Goal: Information Seeking & Learning: Check status

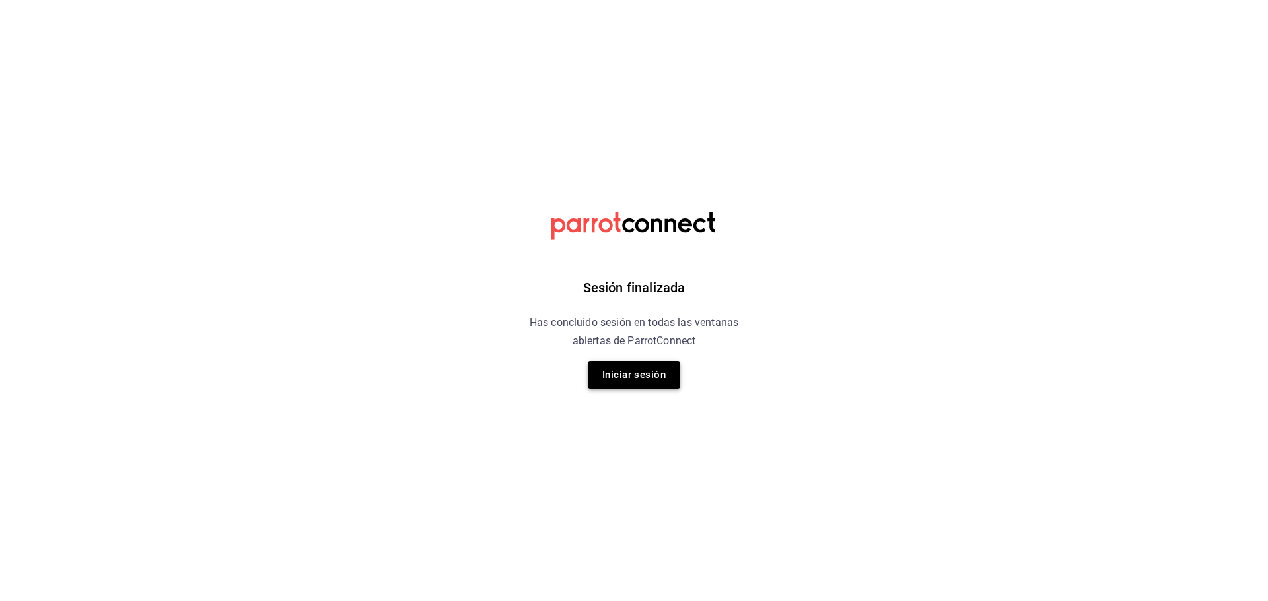
click at [633, 376] on button "Iniciar sesión" at bounding box center [634, 375] width 92 height 28
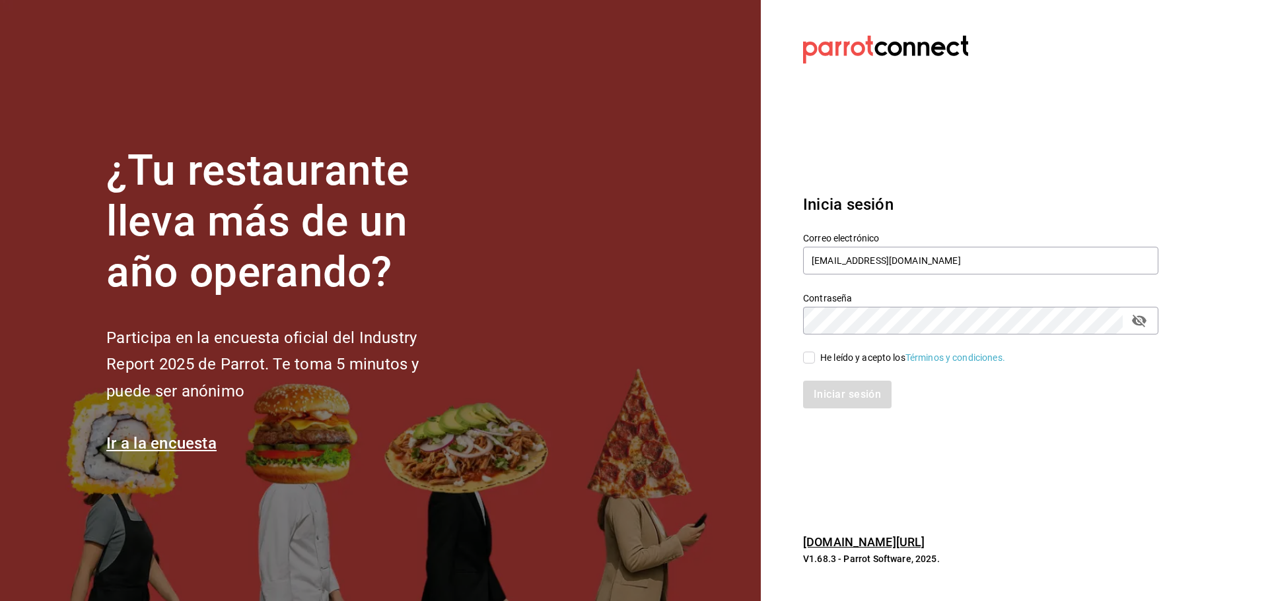
click at [806, 358] on input "He leído y acepto los Términos y condiciones." at bounding box center [809, 358] width 12 height 12
checkbox input "true"
click at [826, 381] on button "Iniciar sesión" at bounding box center [848, 395] width 90 height 28
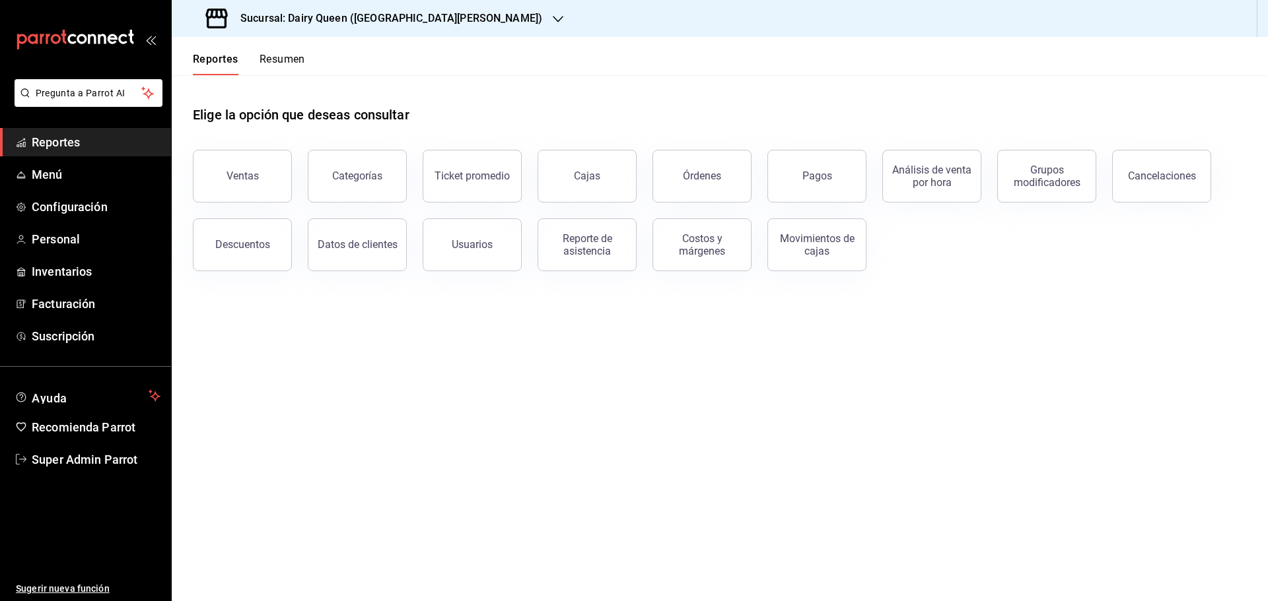
click at [292, 62] on button "Resumen" at bounding box center [282, 64] width 46 height 22
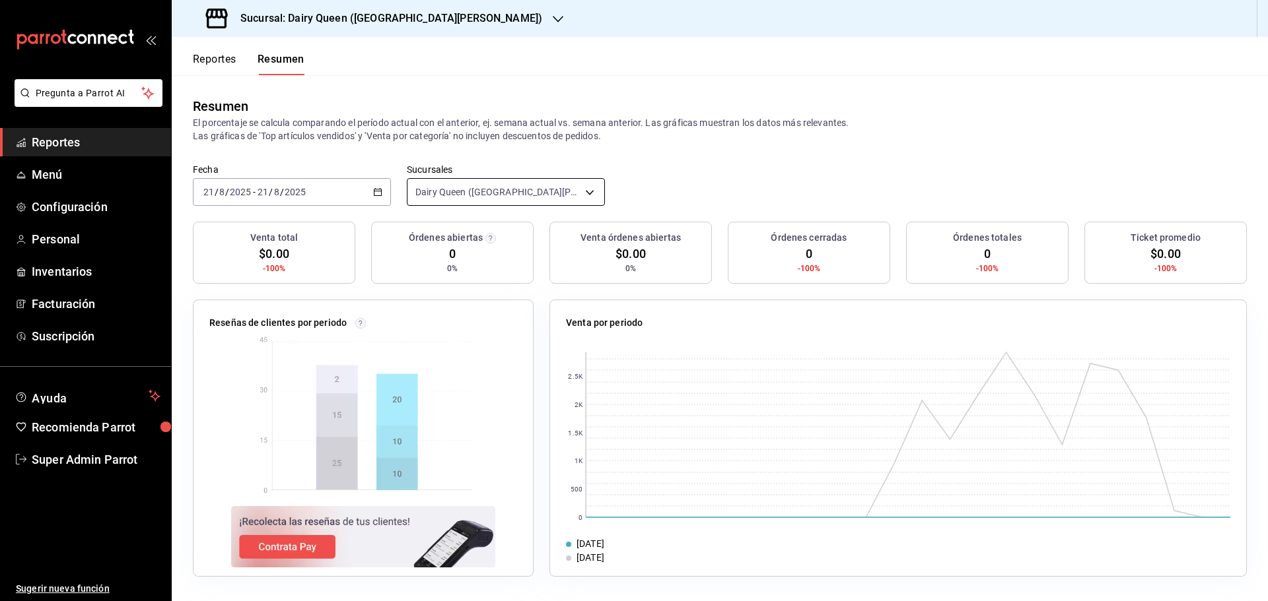
click at [486, 198] on body "Pregunta a Parrot AI Reportes Menú Configuración Personal Inventarios Facturaci…" at bounding box center [634, 300] width 1268 height 601
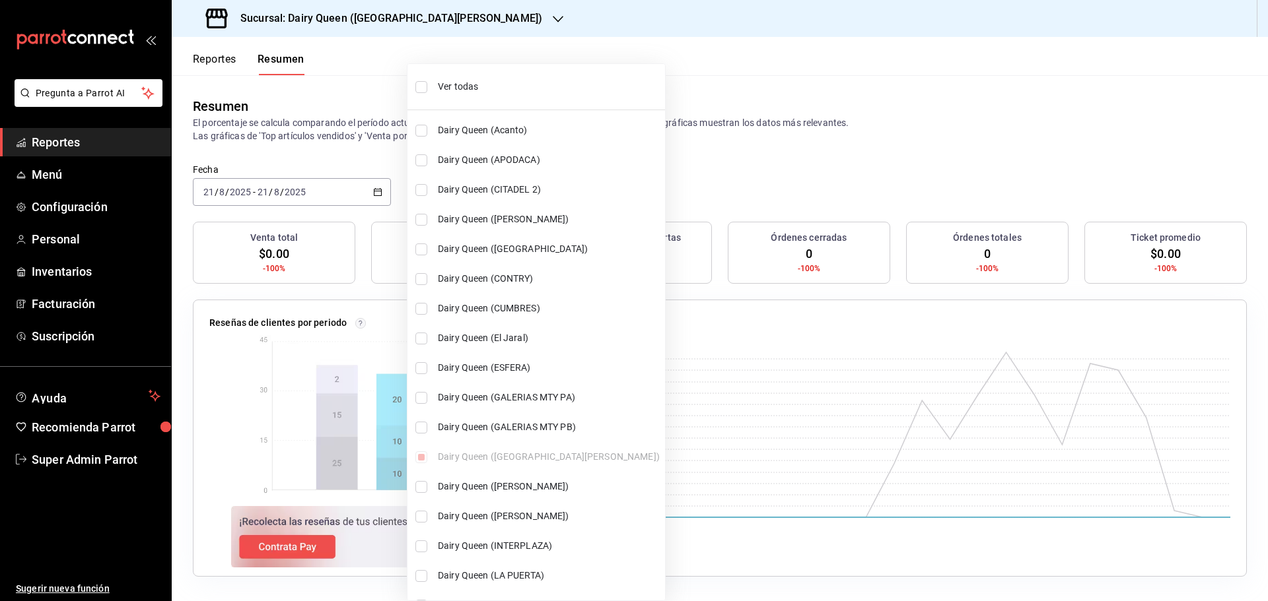
click at [375, 194] on div at bounding box center [634, 300] width 1268 height 601
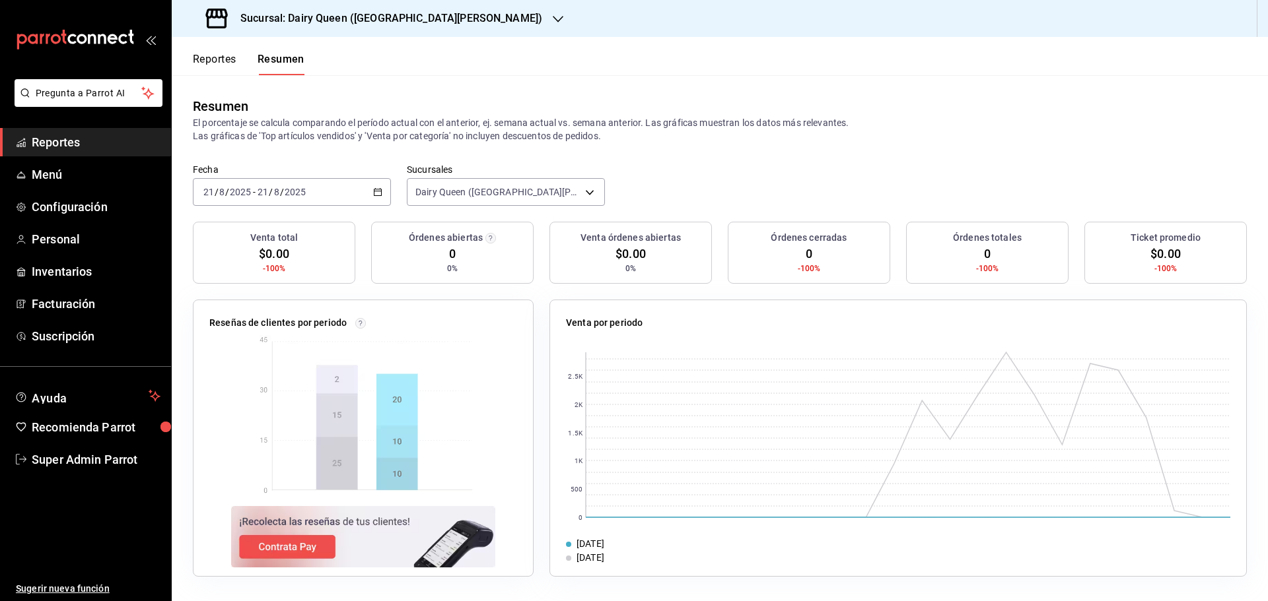
click at [375, 194] on icon "button" at bounding box center [377, 191] width 9 height 9
click at [243, 384] on span "Rango de fechas" at bounding box center [255, 381] width 102 height 14
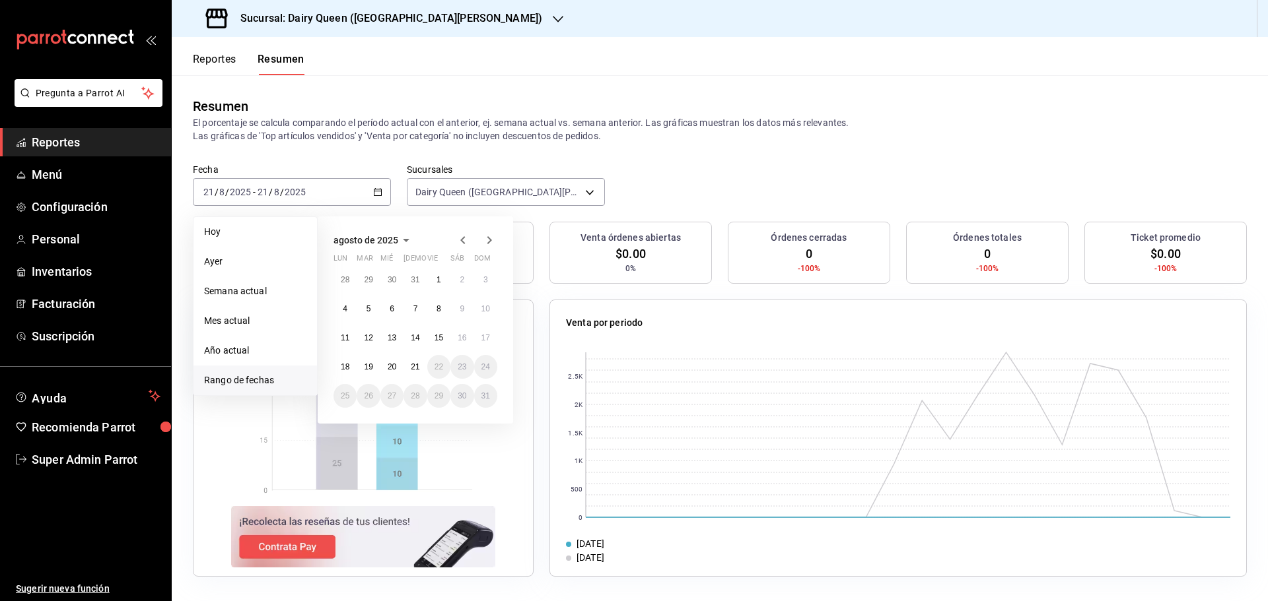
click at [458, 240] on icon "button" at bounding box center [463, 240] width 16 height 16
click at [341, 339] on abbr "14" at bounding box center [345, 343] width 9 height 9
click at [481, 339] on abbr "20" at bounding box center [485, 343] width 9 height 9
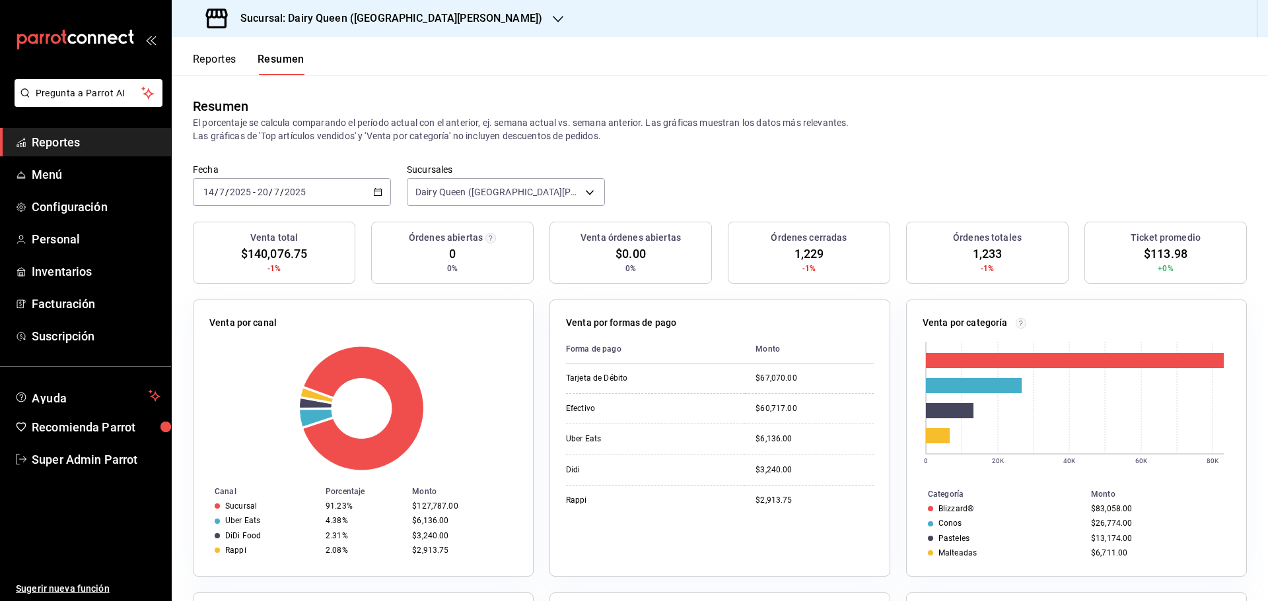
click at [684, 254] on div "Venta órdenes abiertas $0.00 0%" at bounding box center [630, 253] width 162 height 62
click at [641, 263] on div "Venta órdenes abiertas $0.00 0%" at bounding box center [630, 253] width 162 height 62
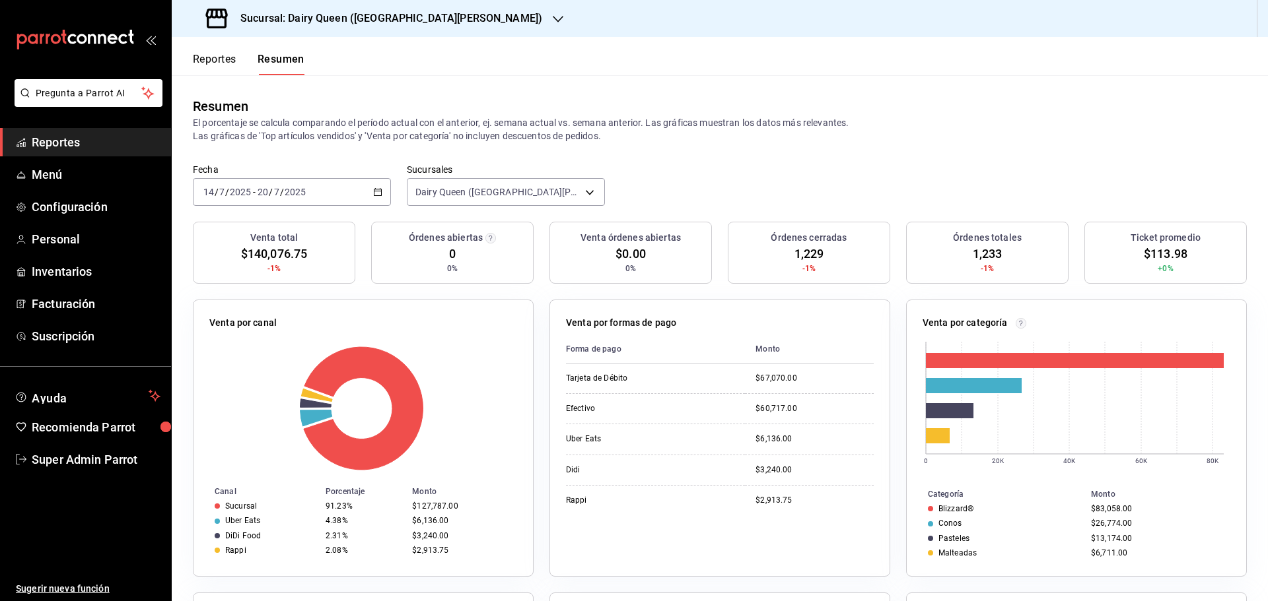
click at [641, 263] on div "Venta órdenes abiertas $0.00 0%" at bounding box center [630, 253] width 162 height 62
drag, startPoint x: 217, startPoint y: 64, endPoint x: 208, endPoint y: 86, distance: 23.4
click at [215, 91] on div "Resumen El porcentaje se calcula comparando el período actual con el anterior, …" at bounding box center [720, 119] width 1096 height 88
click at [202, 64] on button "Reportes" at bounding box center [215, 64] width 44 height 22
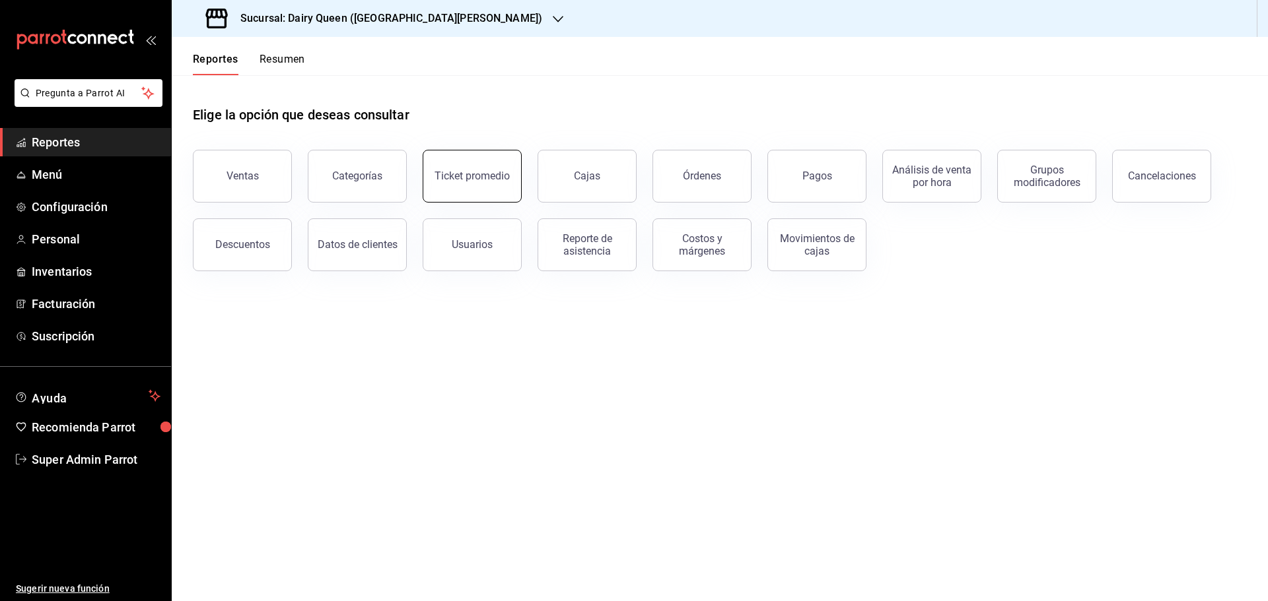
click at [467, 184] on button "Ticket promedio" at bounding box center [472, 176] width 99 height 53
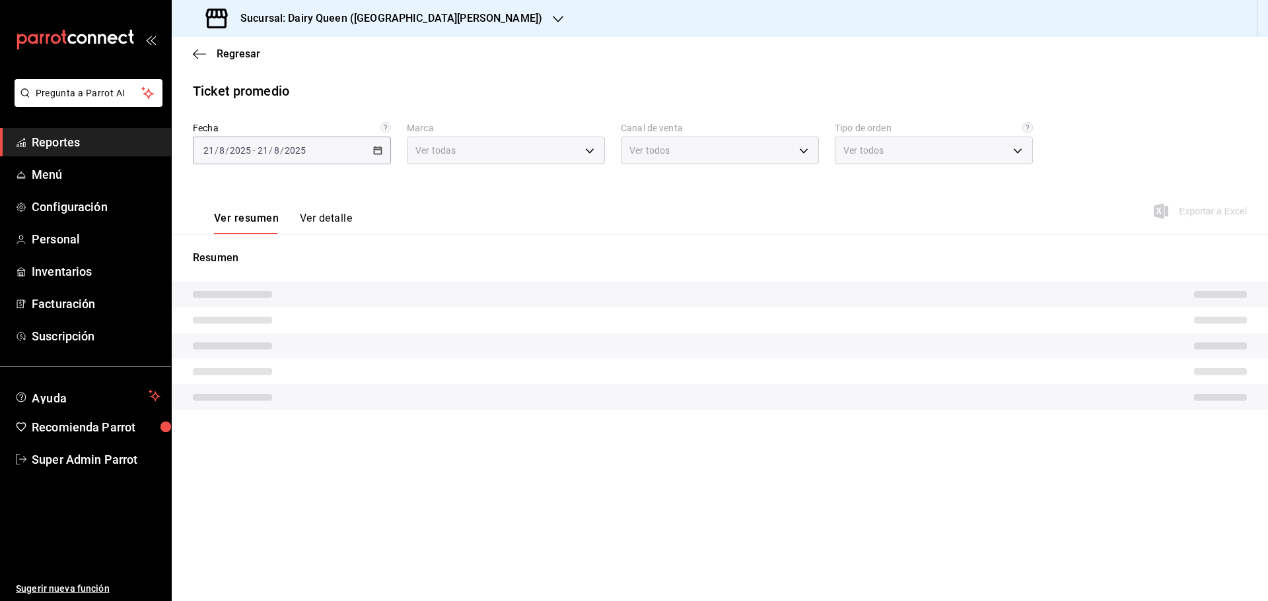
type input "d2163cea-2ef0-45cb-bd37-11a35bcd20b9"
type input "PARROT,UBER_EATS,RAPPI,DIDI_FOOD,ONLINE"
type input "56135041-d562-487a-bc7d-7124fb96dbb6,EXTERNAL"
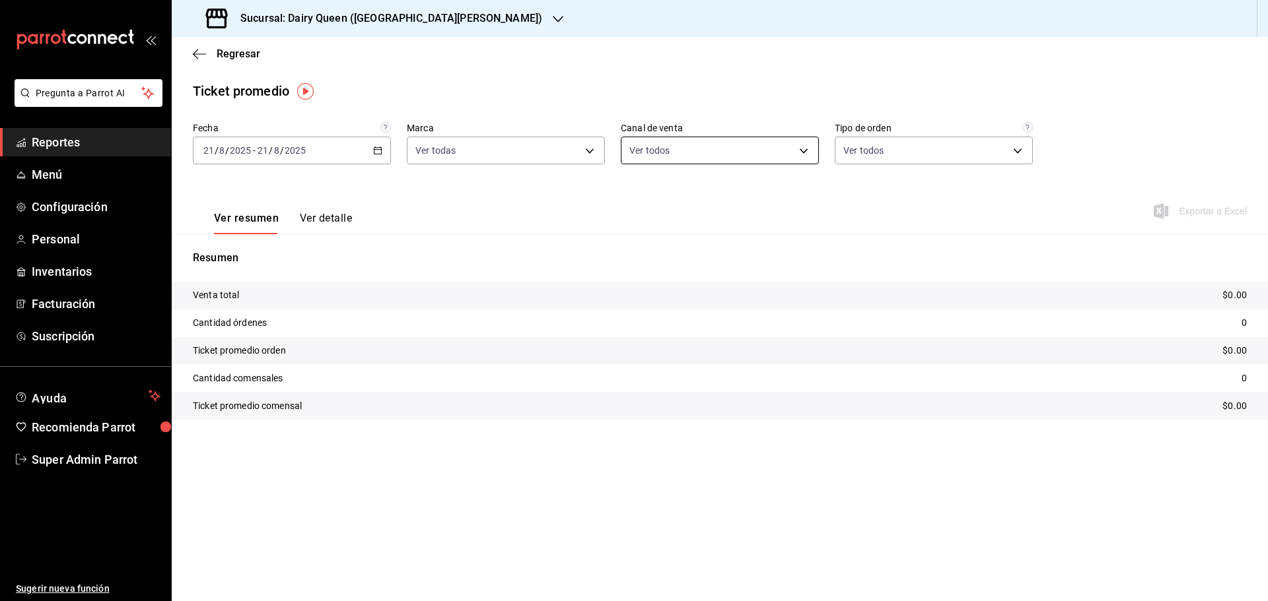
click at [703, 147] on body "Pregunta a Parrot AI Reportes Menú Configuración Personal Inventarios Facturaci…" at bounding box center [634, 300] width 1268 height 601
click at [510, 209] on div at bounding box center [634, 300] width 1268 height 601
click at [539, 158] on body "Pregunta a Parrot AI Reportes Menú Configuración Personal Inventarios Facturaci…" at bounding box center [634, 300] width 1268 height 601
click at [702, 192] on div at bounding box center [634, 300] width 1268 height 601
click at [903, 152] on body "Pregunta a Parrot AI Reportes Menú Configuración Personal Inventarios Facturaci…" at bounding box center [634, 300] width 1268 height 601
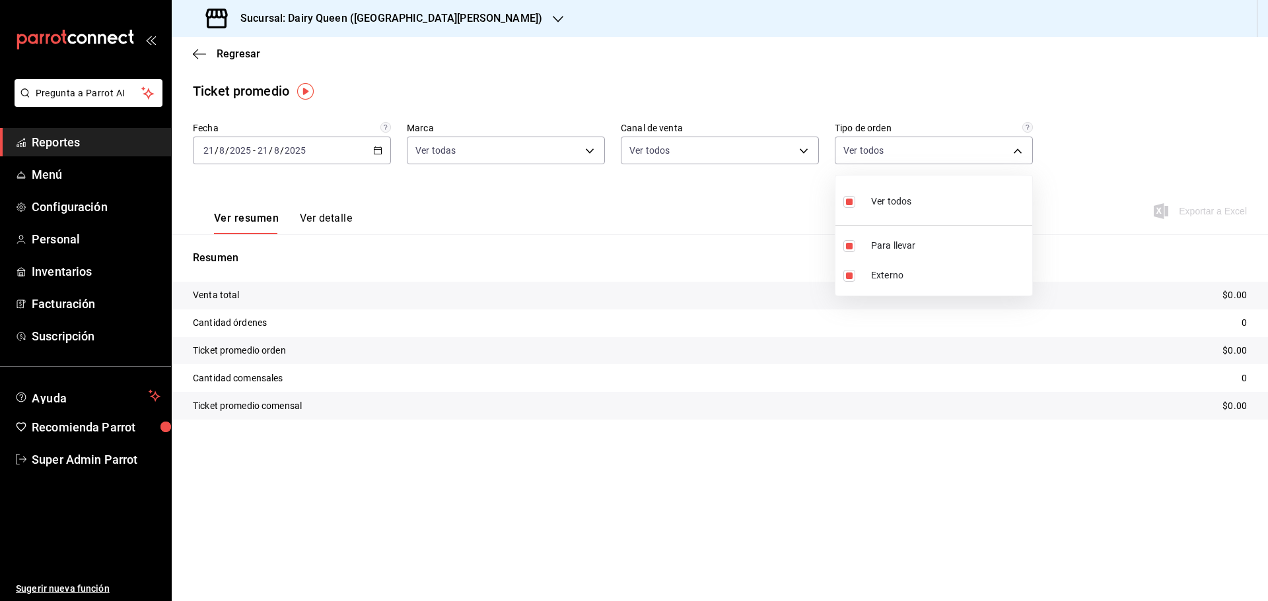
click at [767, 223] on div at bounding box center [634, 300] width 1268 height 601
click at [197, 62] on div "Regresar" at bounding box center [720, 54] width 1096 height 34
click at [199, 61] on div "Regresar" at bounding box center [720, 54] width 1096 height 34
click at [197, 56] on icon "button" at bounding box center [199, 54] width 13 height 12
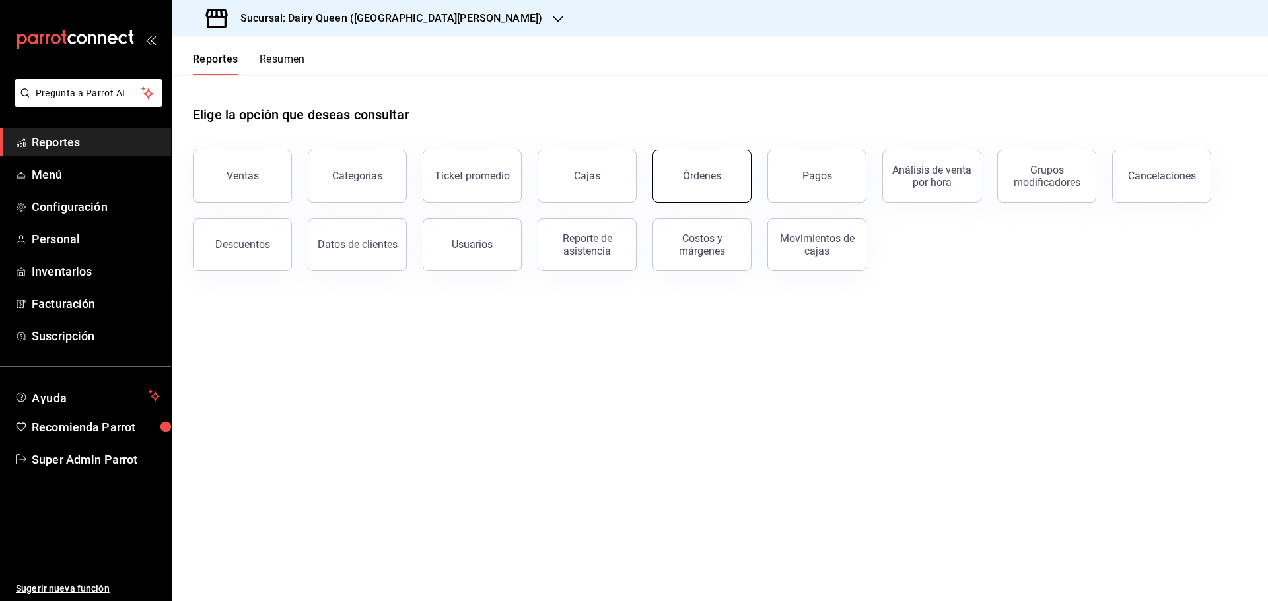
click at [682, 200] on div "Órdenes" at bounding box center [693, 168] width 115 height 69
click at [728, 180] on button "Órdenes" at bounding box center [701, 176] width 99 height 53
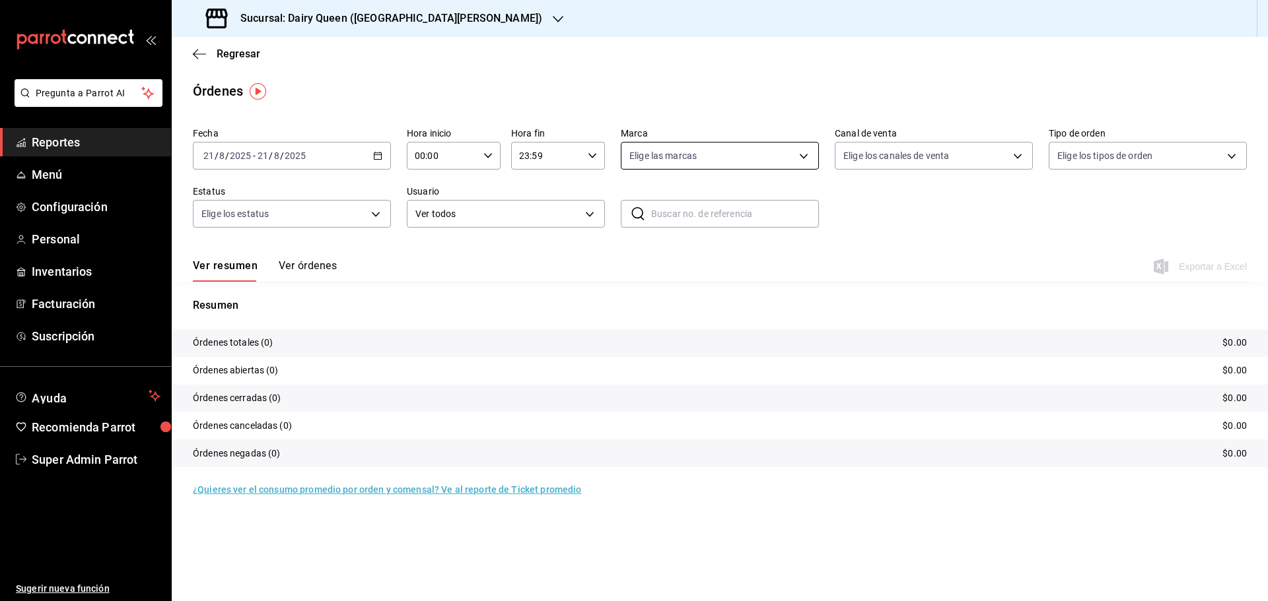
click at [745, 156] on body "Pregunta a Parrot AI Reportes Menú Configuración Personal Inventarios Facturaci…" at bounding box center [634, 300] width 1268 height 601
click at [849, 261] on div at bounding box center [634, 300] width 1268 height 601
click at [224, 61] on div "Regresar" at bounding box center [720, 54] width 1096 height 34
click at [187, 58] on div "Regresar" at bounding box center [720, 54] width 1096 height 34
click at [192, 57] on div "Regresar" at bounding box center [720, 54] width 1096 height 34
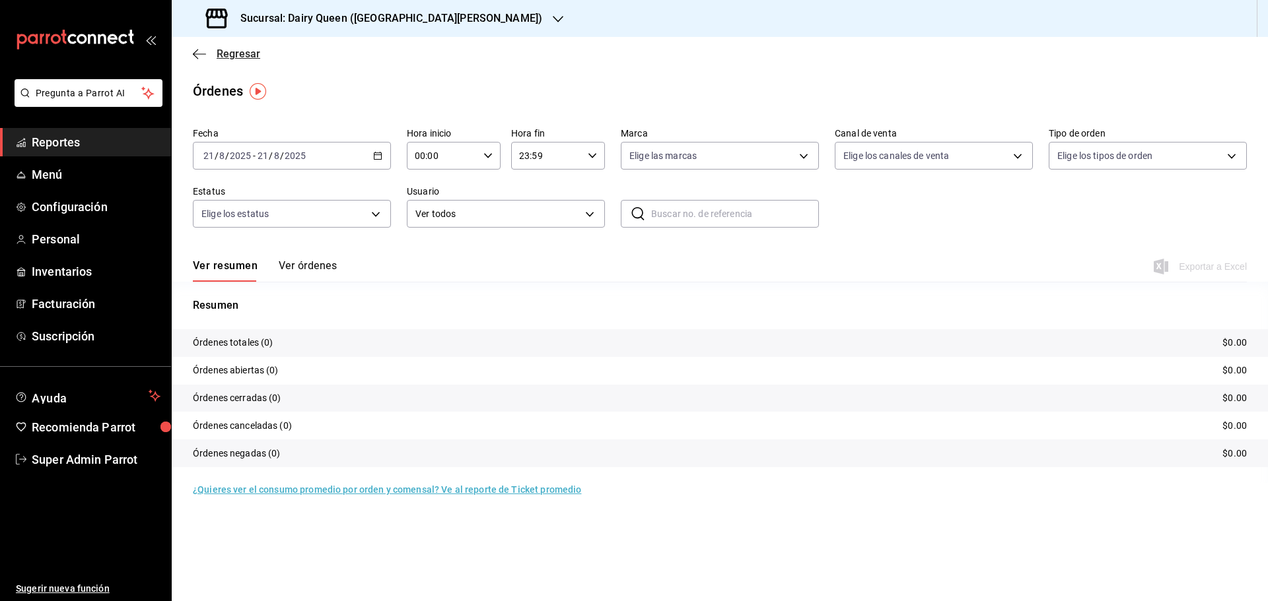
click at [193, 55] on icon "button" at bounding box center [199, 54] width 13 height 12
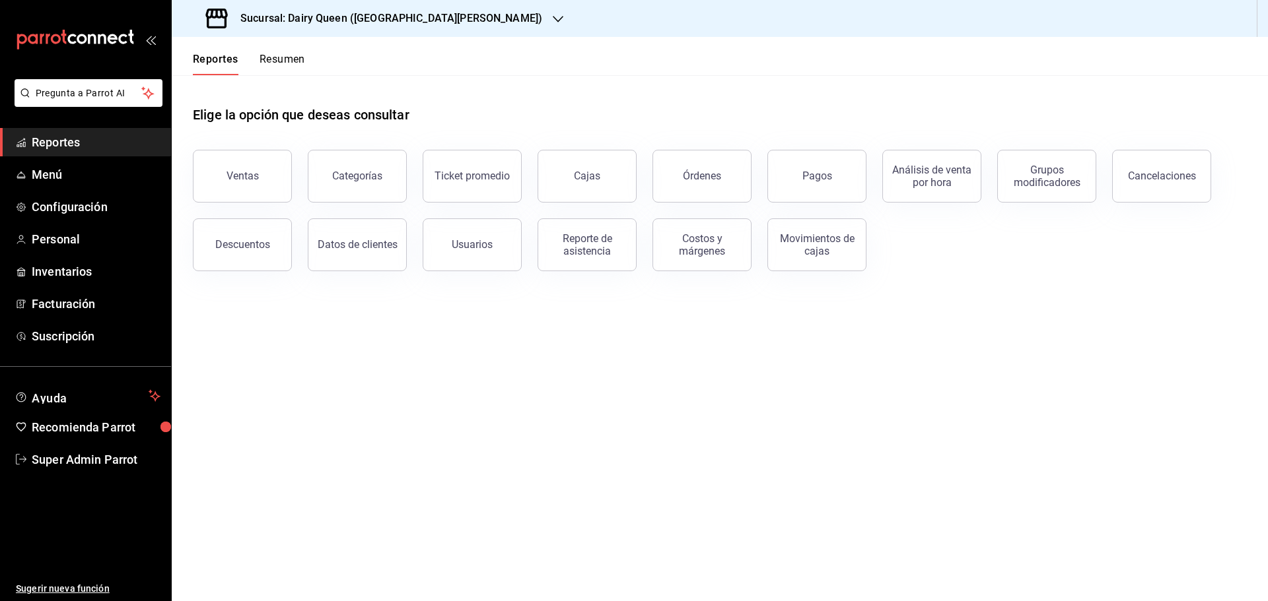
click at [279, 67] on button "Resumen" at bounding box center [282, 64] width 46 height 22
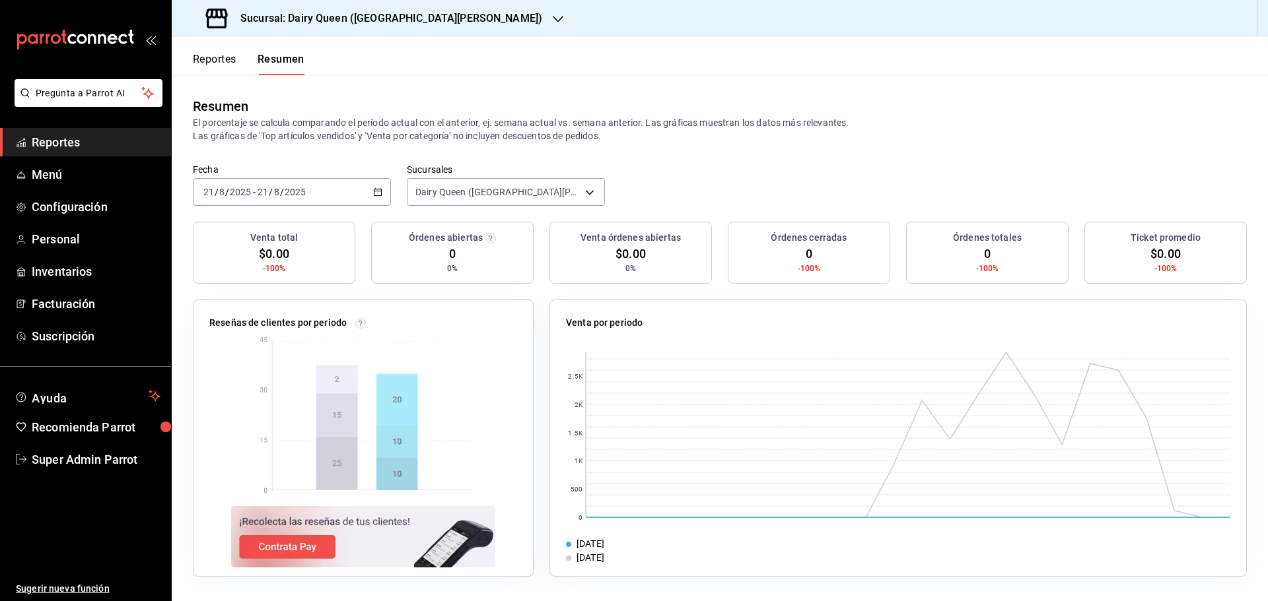
click at [376, 187] on div "[DATE] [DATE] - [DATE] [DATE]" at bounding box center [292, 192] width 198 height 28
click at [257, 374] on span "Rango de fechas" at bounding box center [255, 381] width 102 height 14
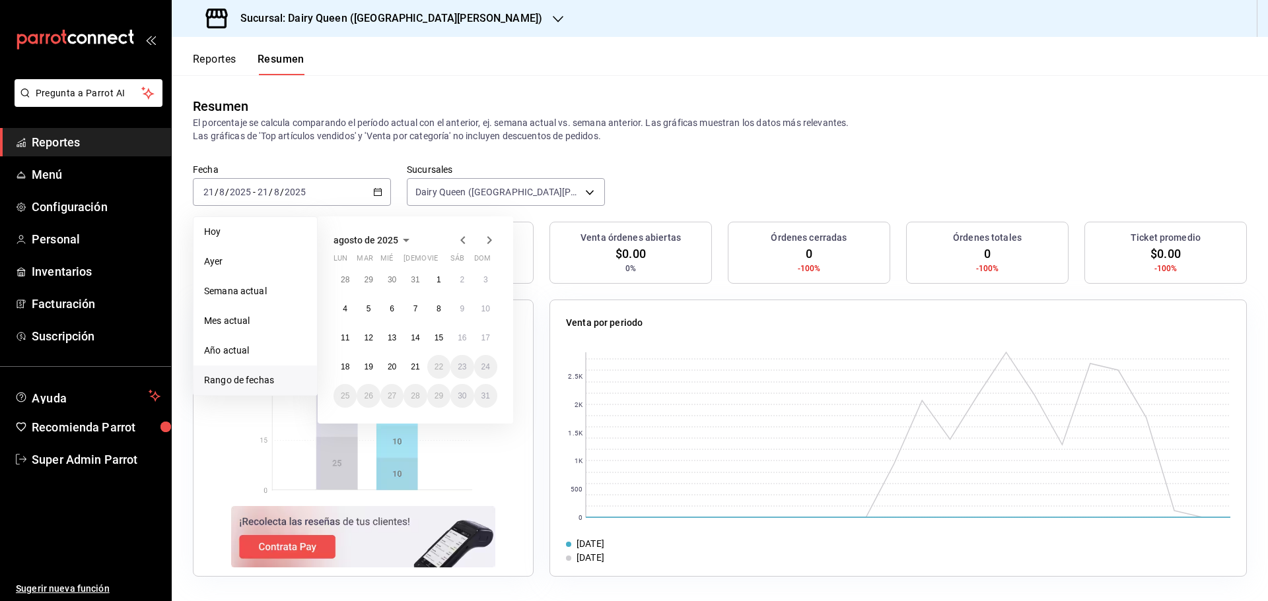
click at [458, 238] on icon "button" at bounding box center [463, 240] width 16 height 16
click at [347, 331] on button "14" at bounding box center [344, 343] width 23 height 24
click at [491, 343] on button "20" at bounding box center [485, 343] width 23 height 24
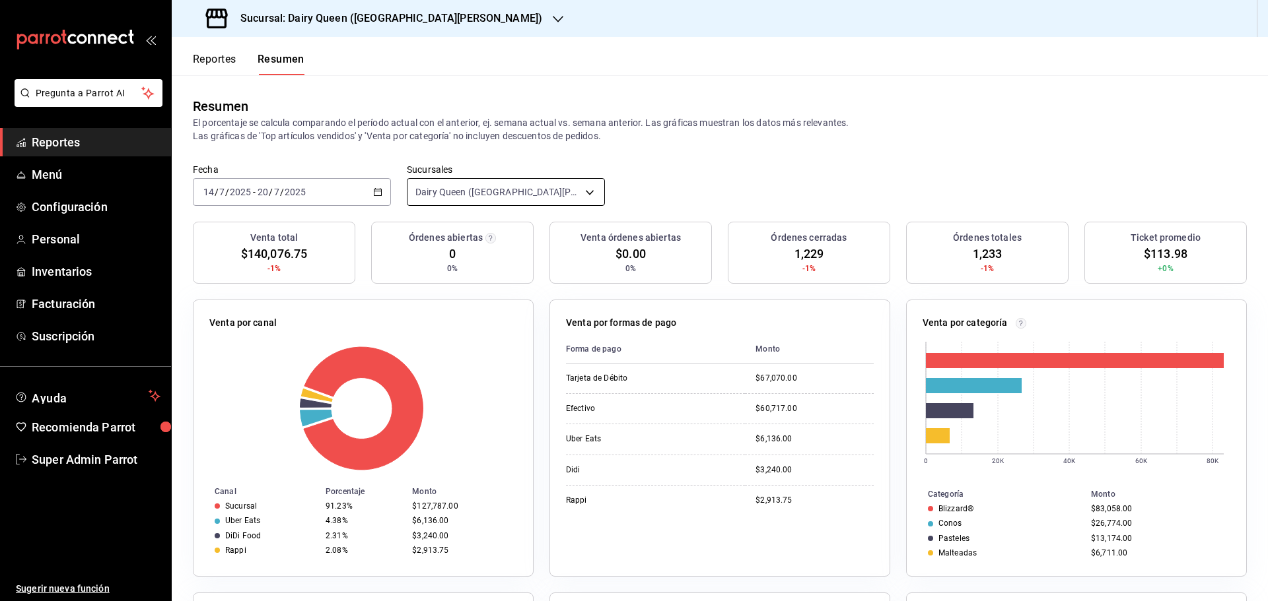
click at [462, 187] on body "Pregunta a Parrot AI Reportes Menú Configuración Personal Inventarios Facturaci…" at bounding box center [634, 300] width 1268 height 601
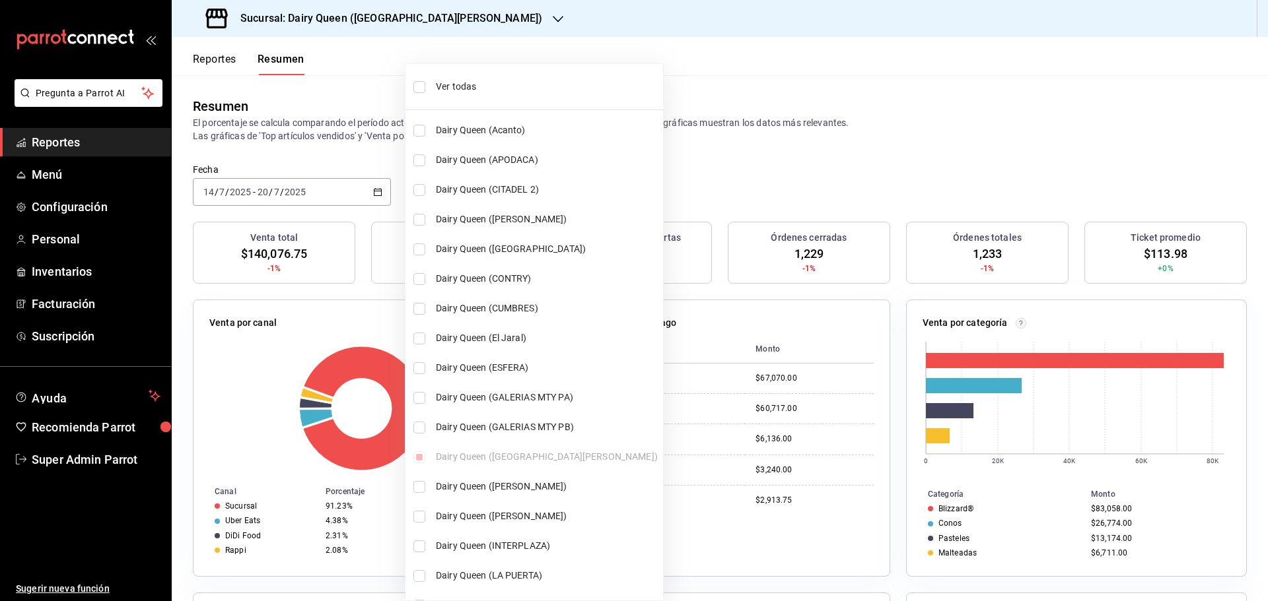
click at [420, 459] on div "Ver todas Dairy Queen (Acanto) Dairy Queen ([PERSON_NAME]) Dairy Queen (CITADEL…" at bounding box center [533, 537] width 257 height 937
click at [601, 277] on span "Dairy Queen (CONTRY)" at bounding box center [547, 279] width 222 height 14
type input "[object Object],[object Object]"
checkbox input "true"
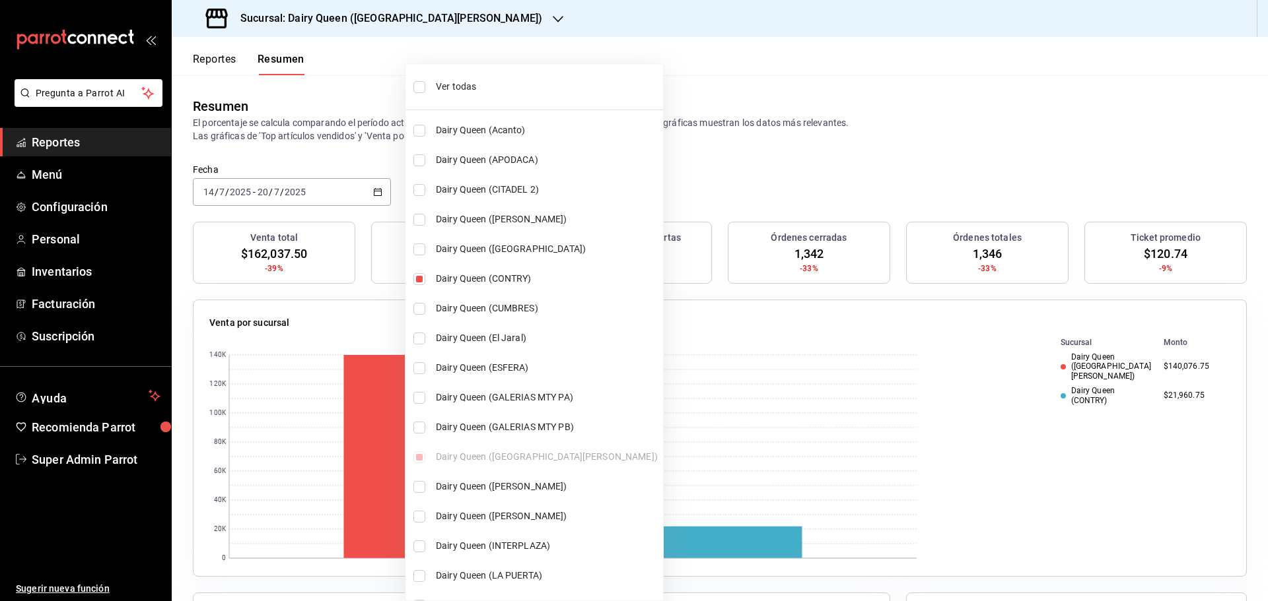
scroll to position [411, 0]
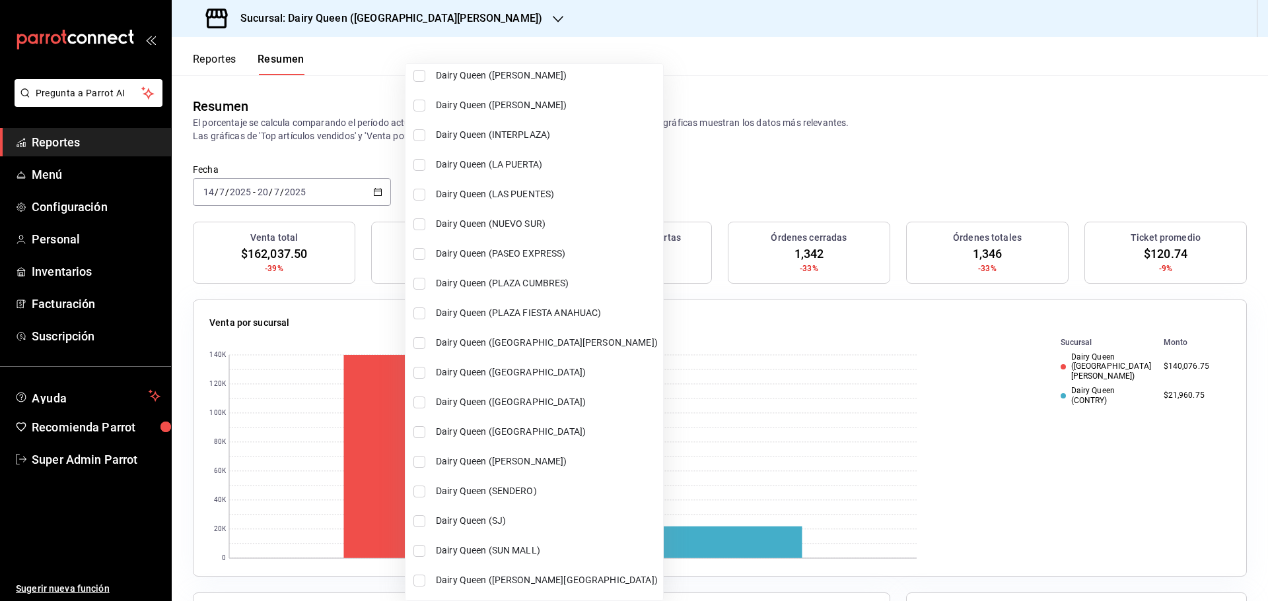
click at [419, 407] on input "checkbox" at bounding box center [419, 403] width 12 height 12
checkbox input "true"
type input "[object Object],[object Object],[object Object]"
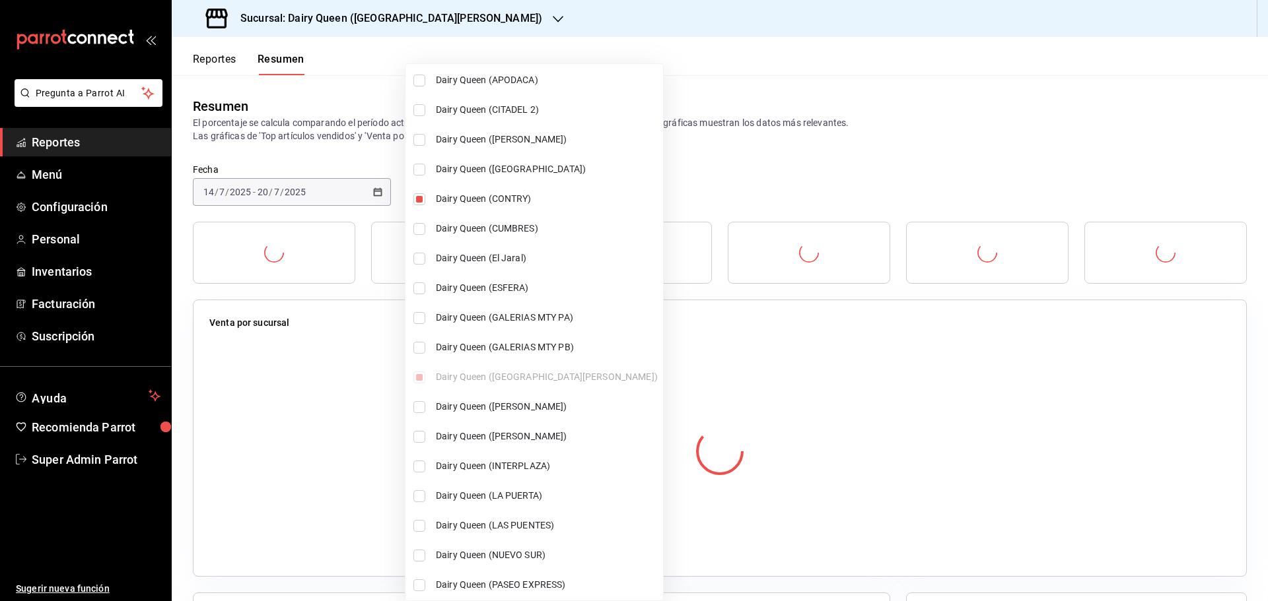
scroll to position [0, 0]
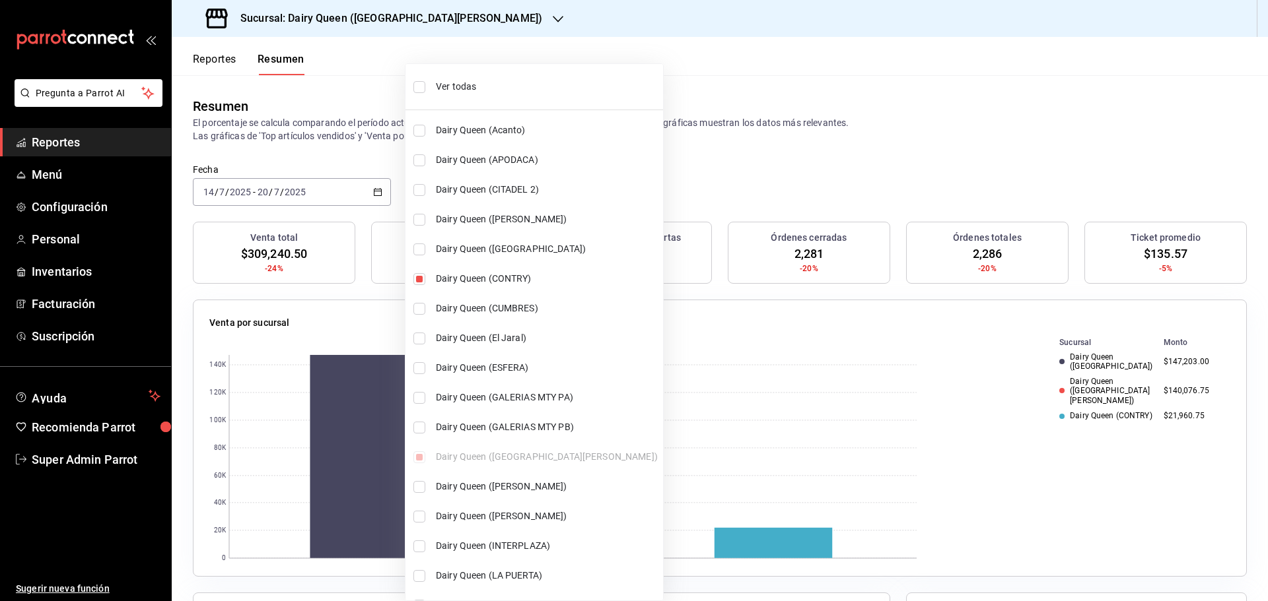
click at [414, 279] on input "checkbox" at bounding box center [419, 279] width 12 height 12
checkbox input "false"
type input "[object Object],[object Object]"
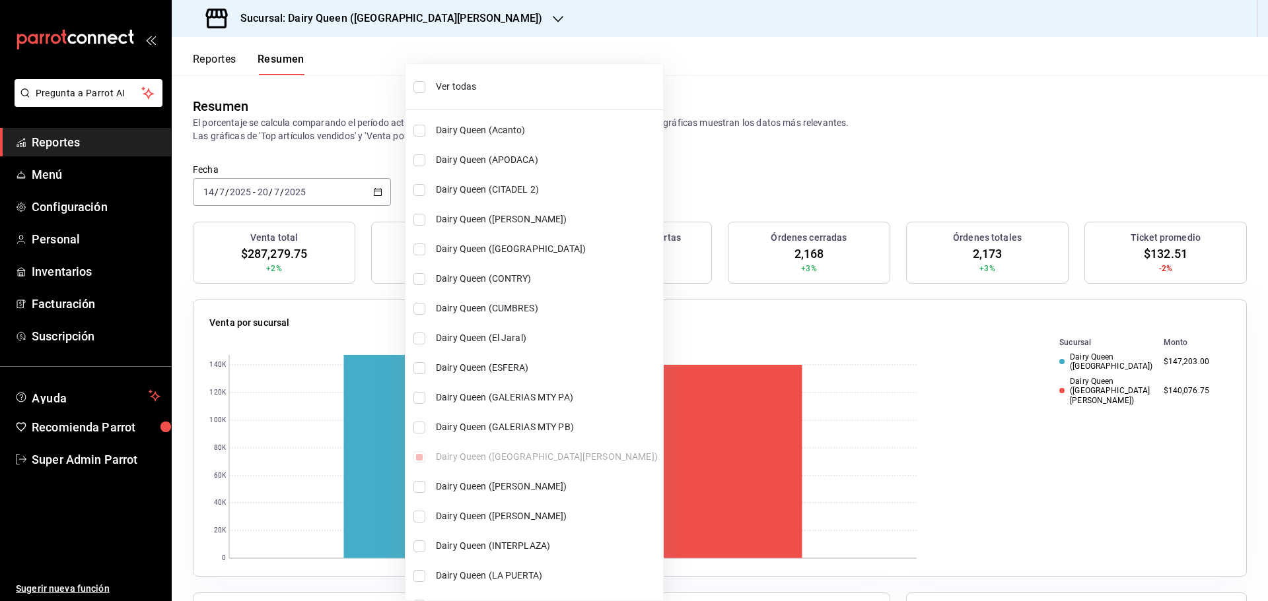
scroll to position [411, 0]
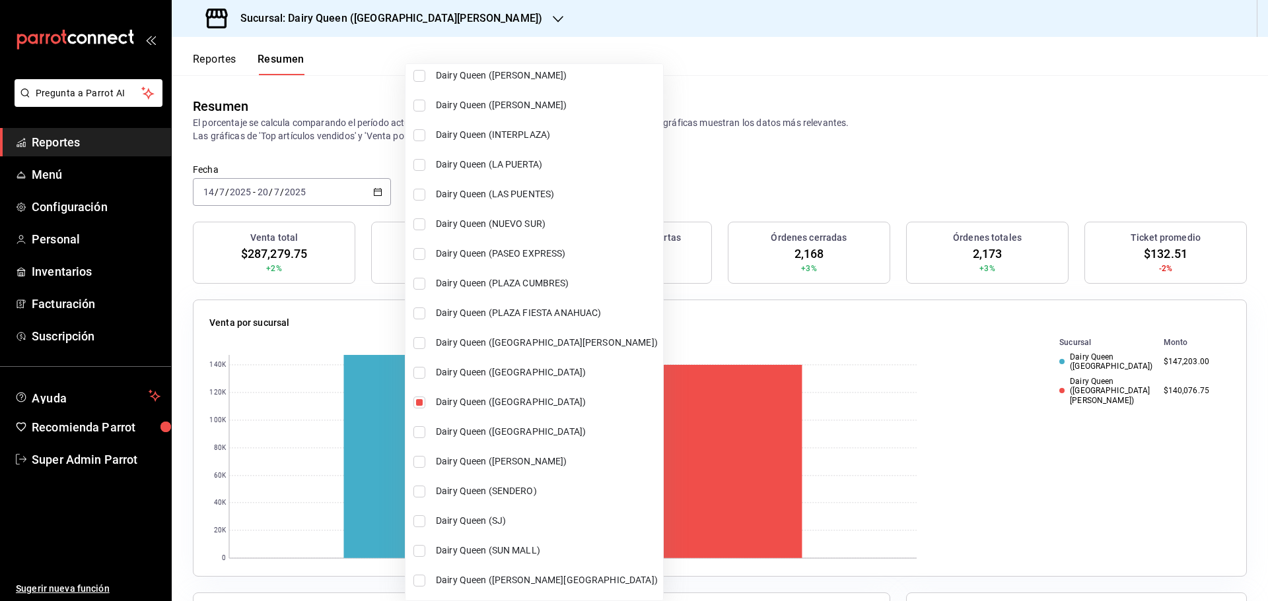
click at [413, 345] on input "checkbox" at bounding box center [419, 343] width 12 height 12
checkbox input "true"
type input "[object Object],[object Object],[object Object]"
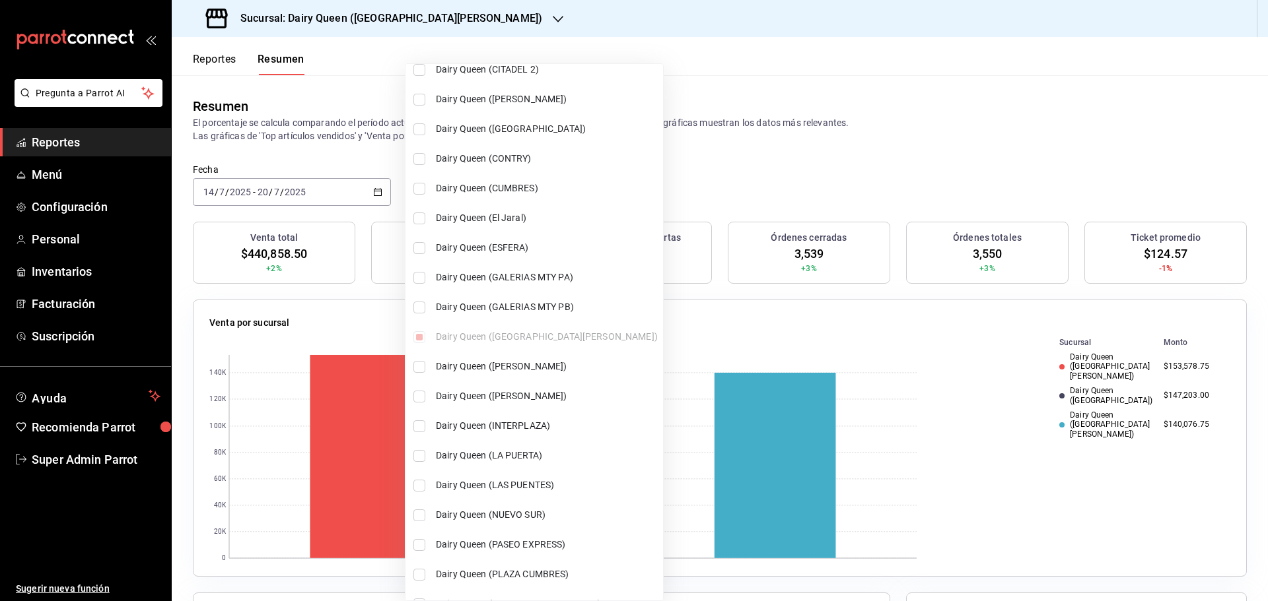
scroll to position [264, 0]
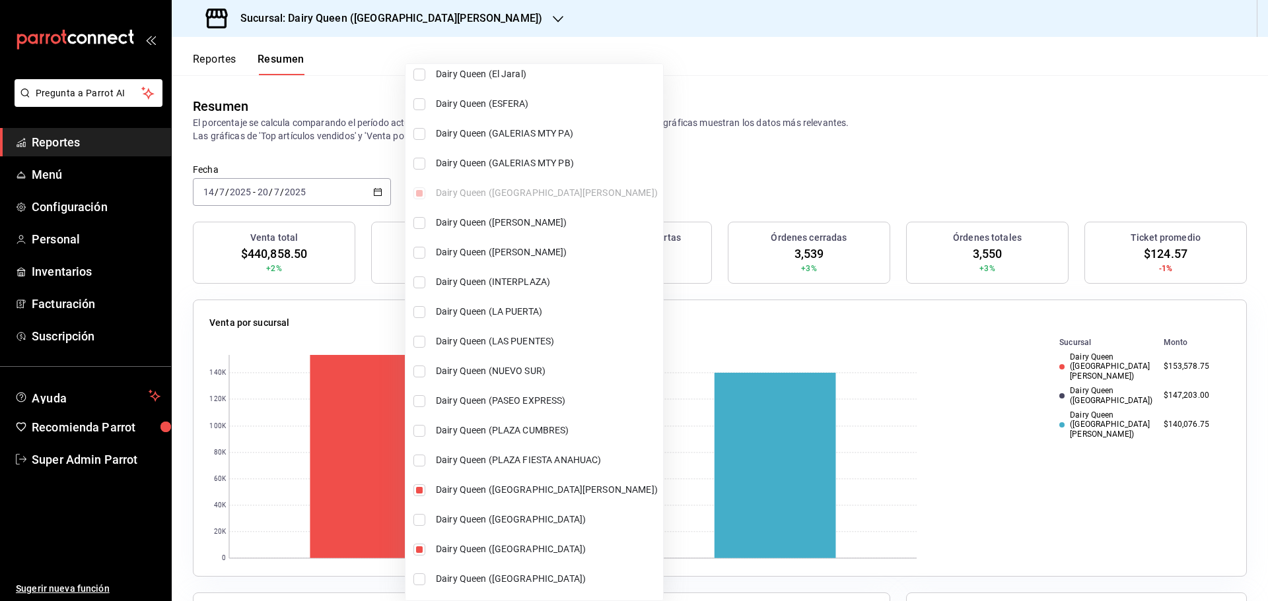
click at [420, 250] on input "checkbox" at bounding box center [419, 253] width 12 height 12
checkbox input "true"
type input "[object Object],[object Object],[object Object],[object Object]"
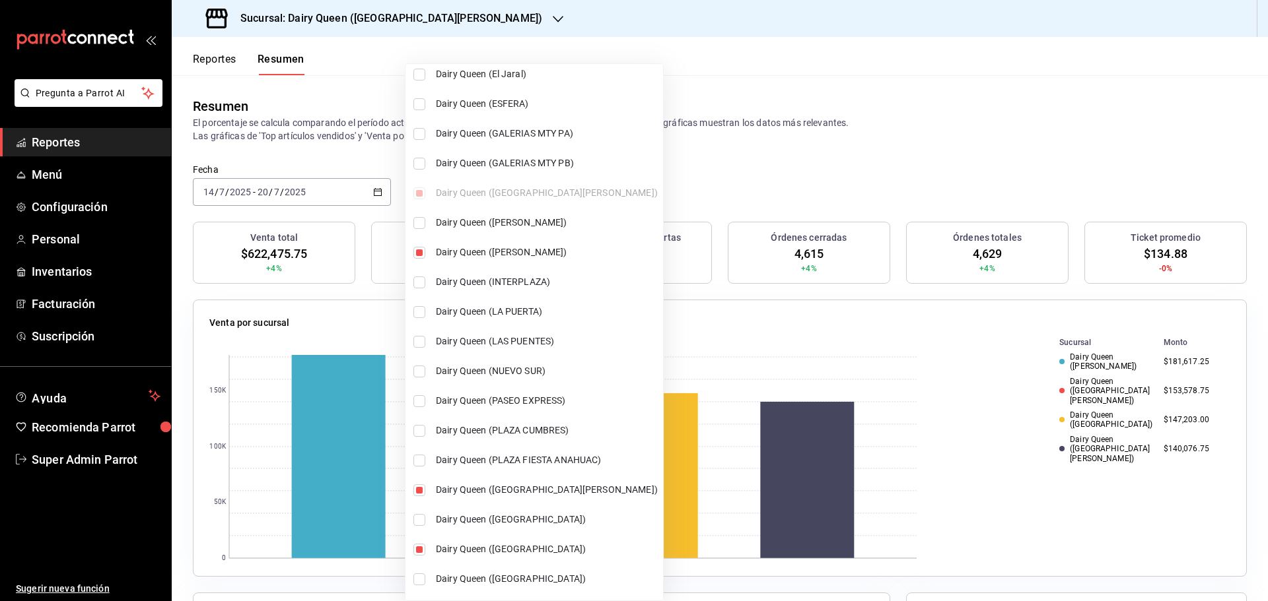
click at [417, 165] on input "checkbox" at bounding box center [419, 164] width 12 height 12
checkbox input "true"
type input "[object Object],[object Object],[object Object],[object Object],[object Object]"
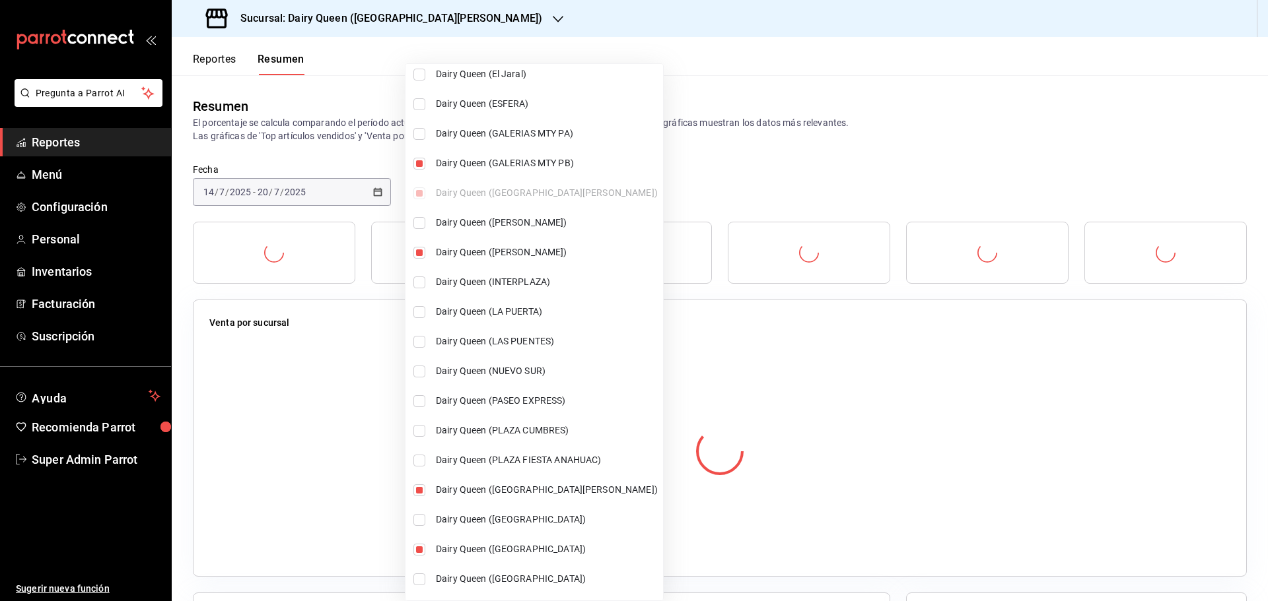
click at [418, 139] on input "checkbox" at bounding box center [419, 134] width 12 height 12
checkbox input "true"
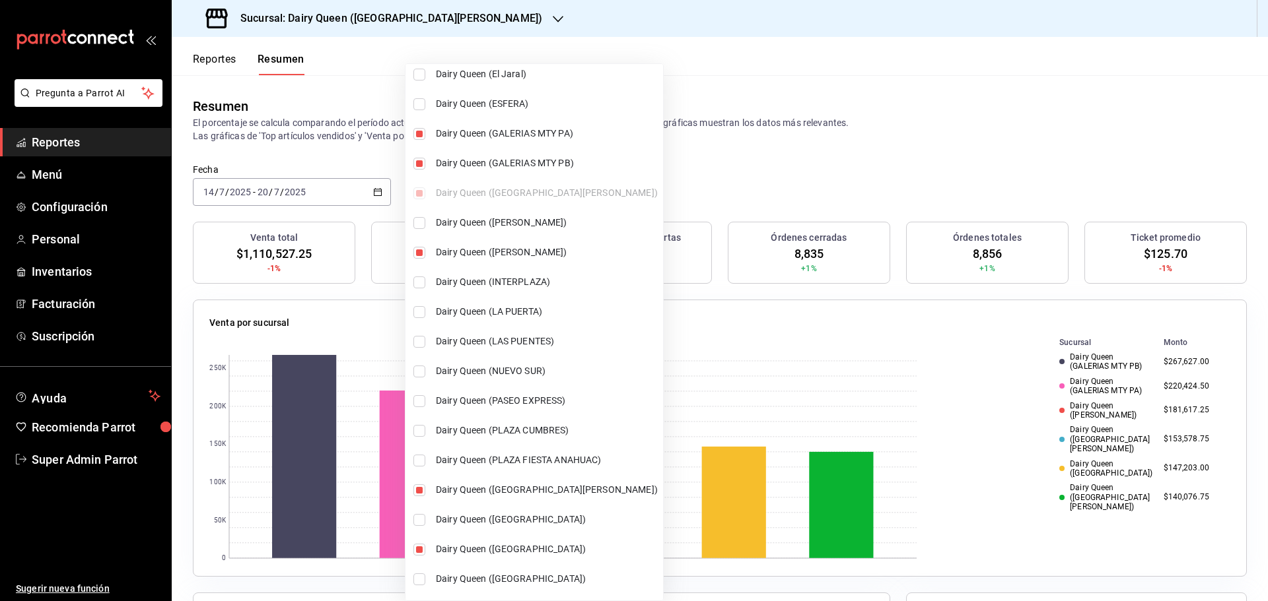
scroll to position [411, 0]
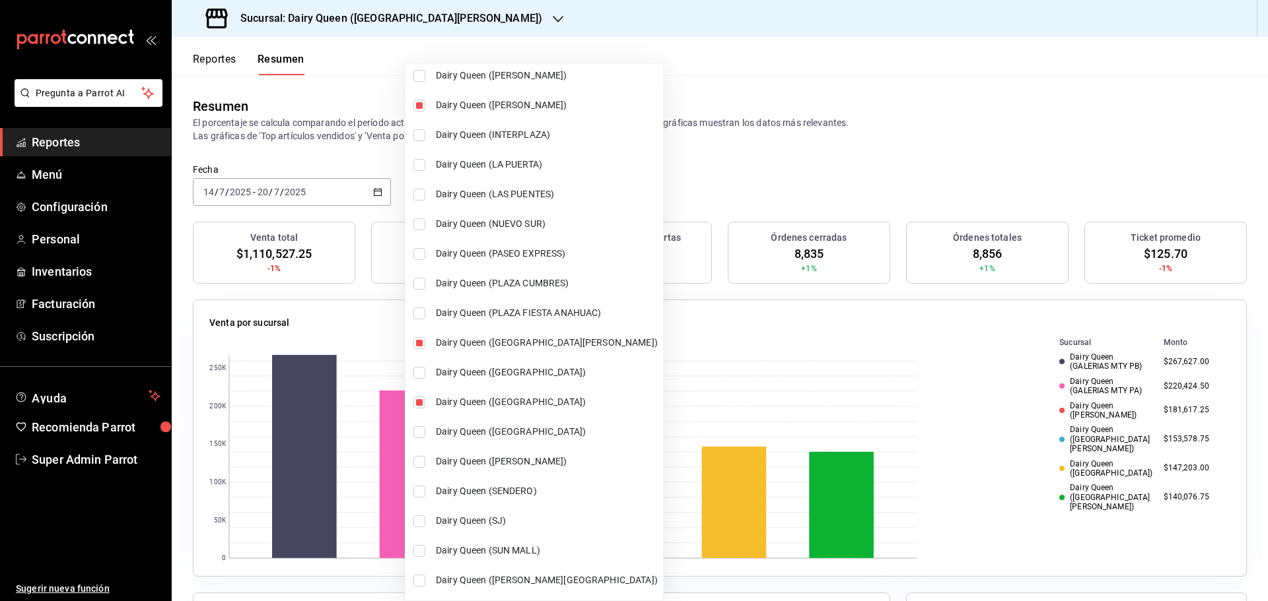
click at [425, 549] on li "Dairy Queen (SUN MALL)" at bounding box center [533, 551] width 257 height 30
type input "[object Object],[object Object],[object Object],[object Object],[object Object]…"
checkbox input "true"
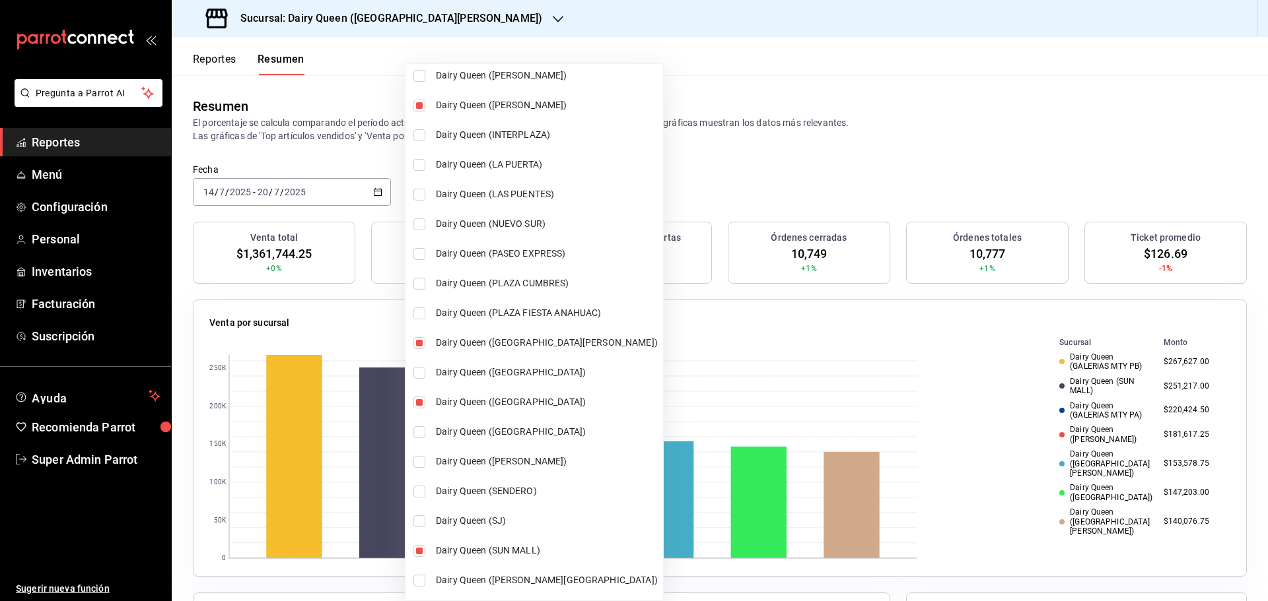
click at [423, 221] on input "checkbox" at bounding box center [419, 225] width 12 height 12
checkbox input "true"
type input "[object Object],[object Object],[object Object],[object Object],[object Object]…"
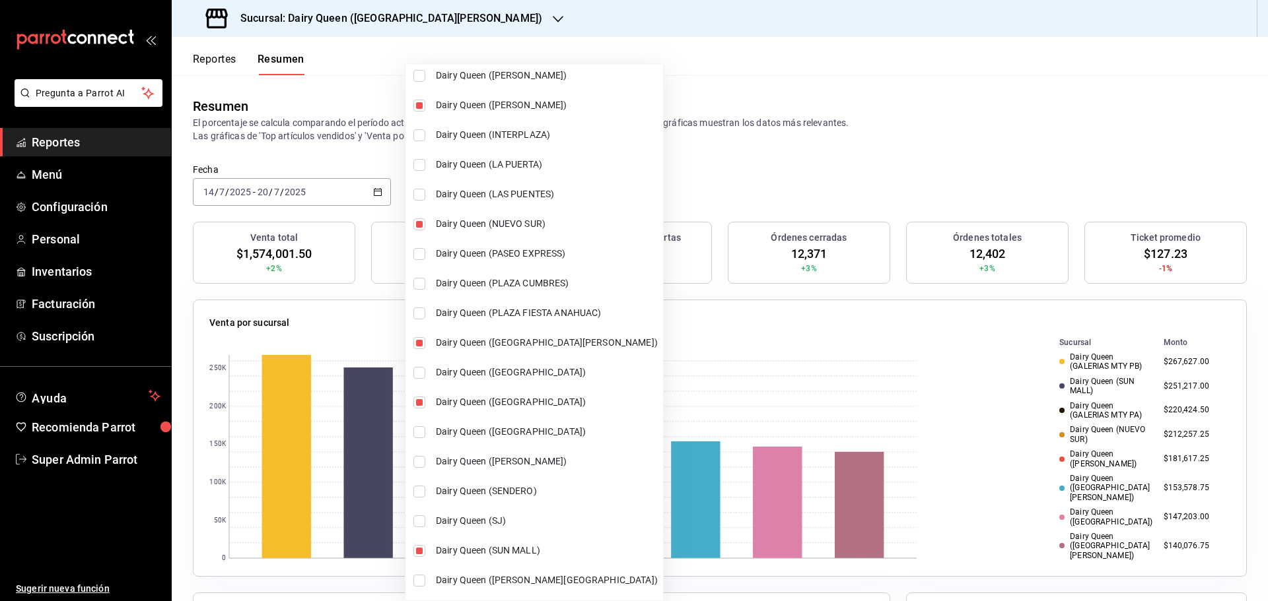
scroll to position [36, 0]
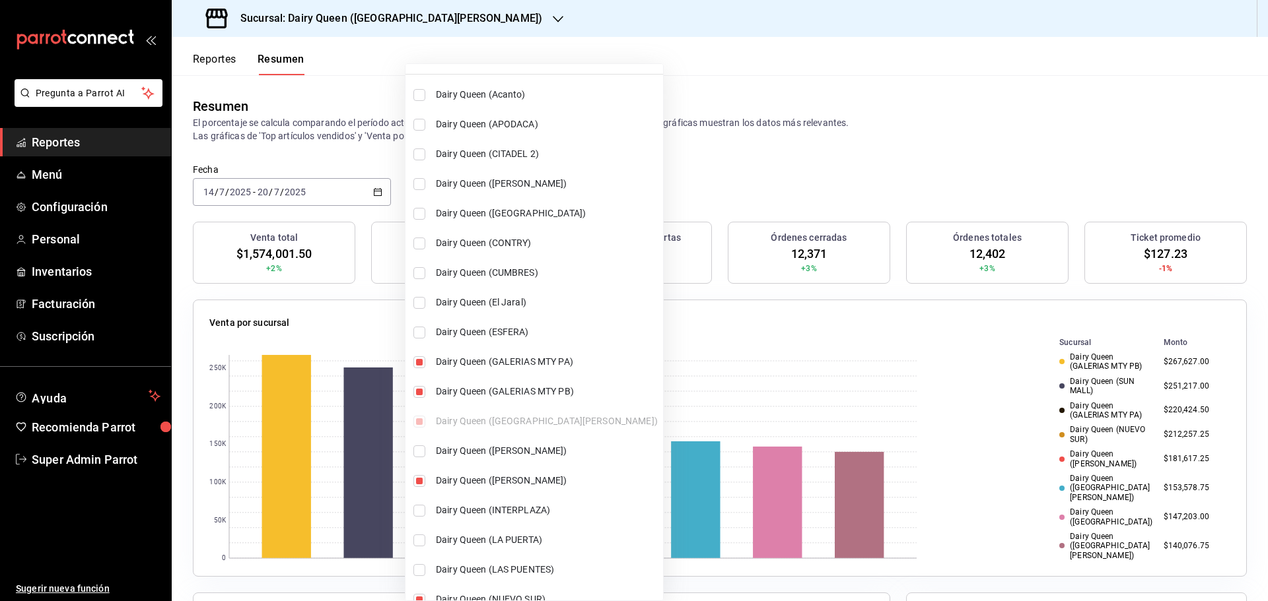
click at [415, 327] on input "checkbox" at bounding box center [419, 333] width 12 height 12
checkbox input "true"
type input "[object Object],[object Object],[object Object],[object Object],[object Object]…"
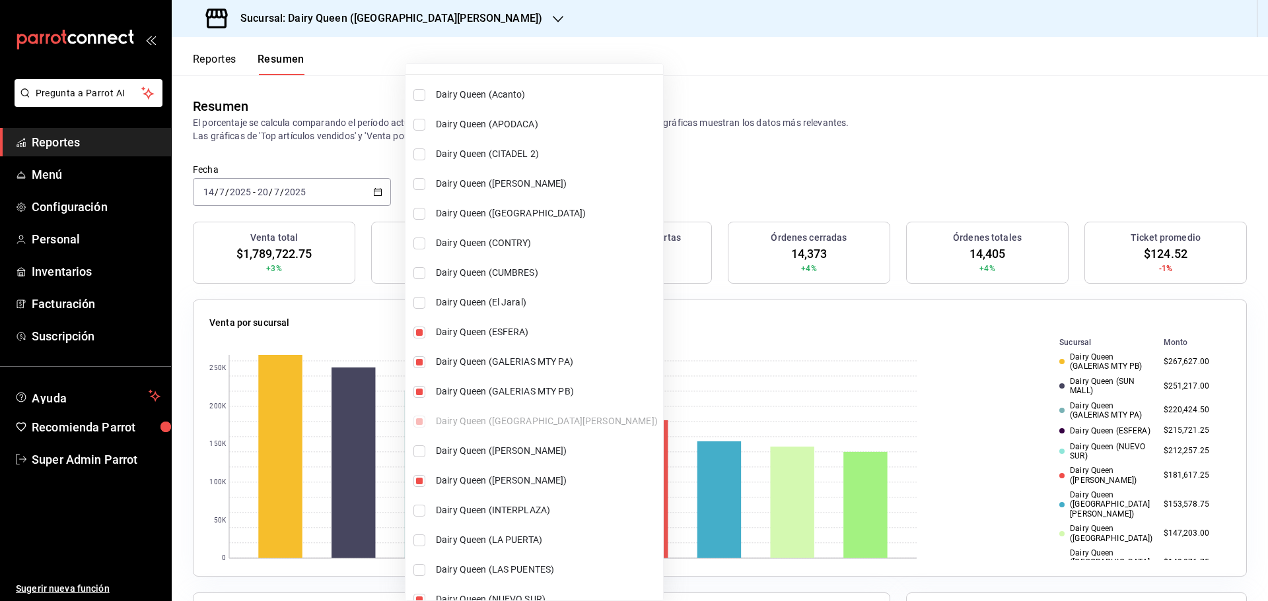
click at [421, 450] on input "checkbox" at bounding box center [419, 452] width 12 height 12
checkbox input "true"
type input "[object Object],[object Object],[object Object],[object Object],[object Object]…"
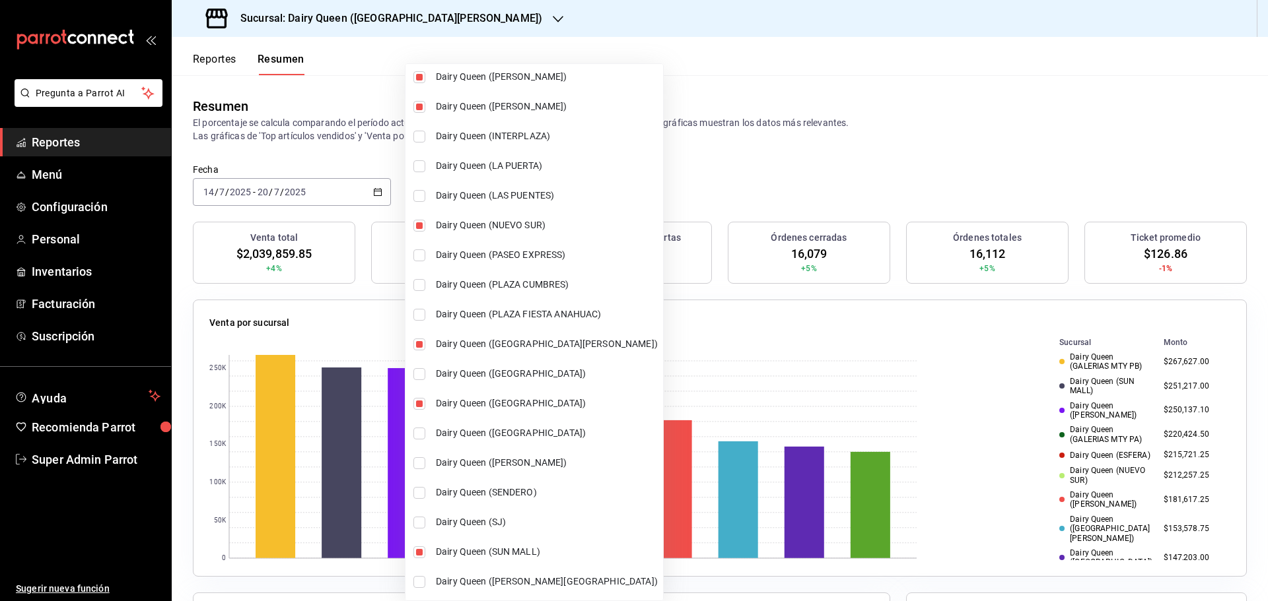
scroll to position [411, 0]
click at [417, 139] on input "checkbox" at bounding box center [419, 135] width 12 height 12
checkbox input "true"
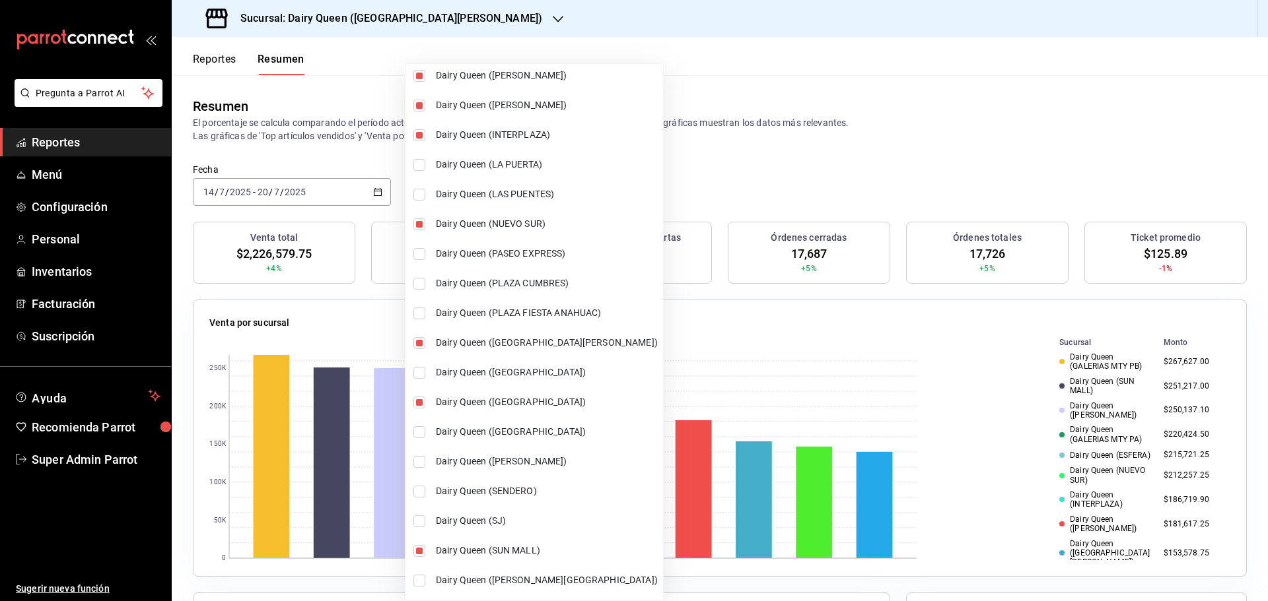
scroll to position [0, 0]
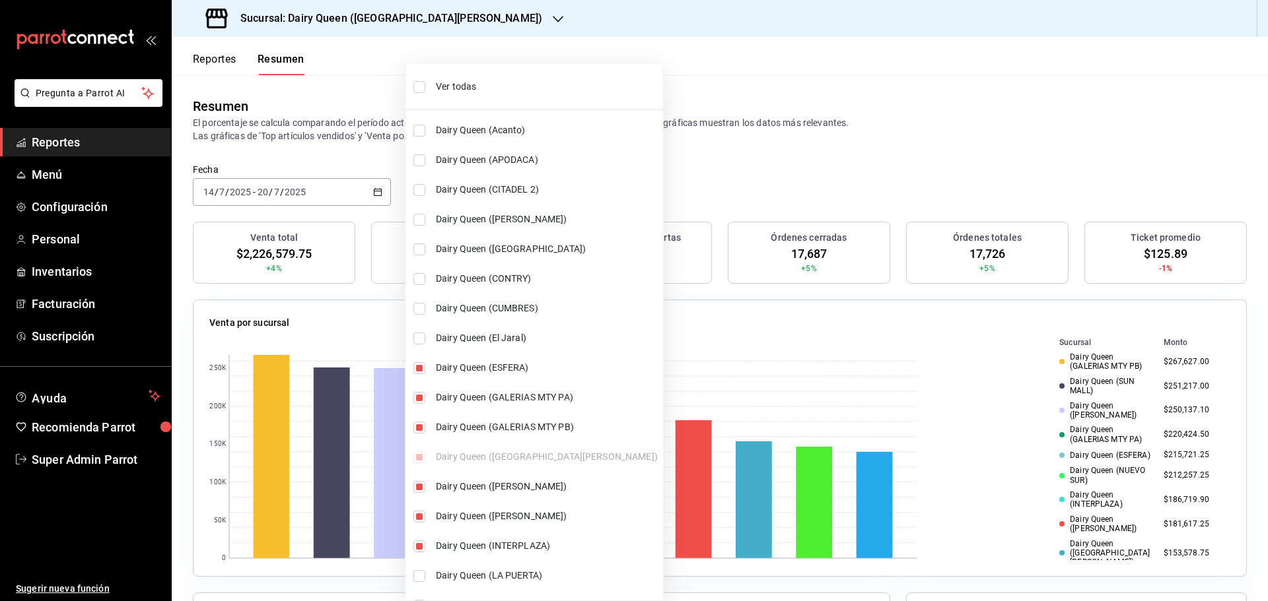
click at [417, 197] on li "Dairy Queen (CITADEL 2)" at bounding box center [533, 190] width 257 height 30
type input "[object Object],[object Object],[object Object],[object Object],[object Object]…"
checkbox input "true"
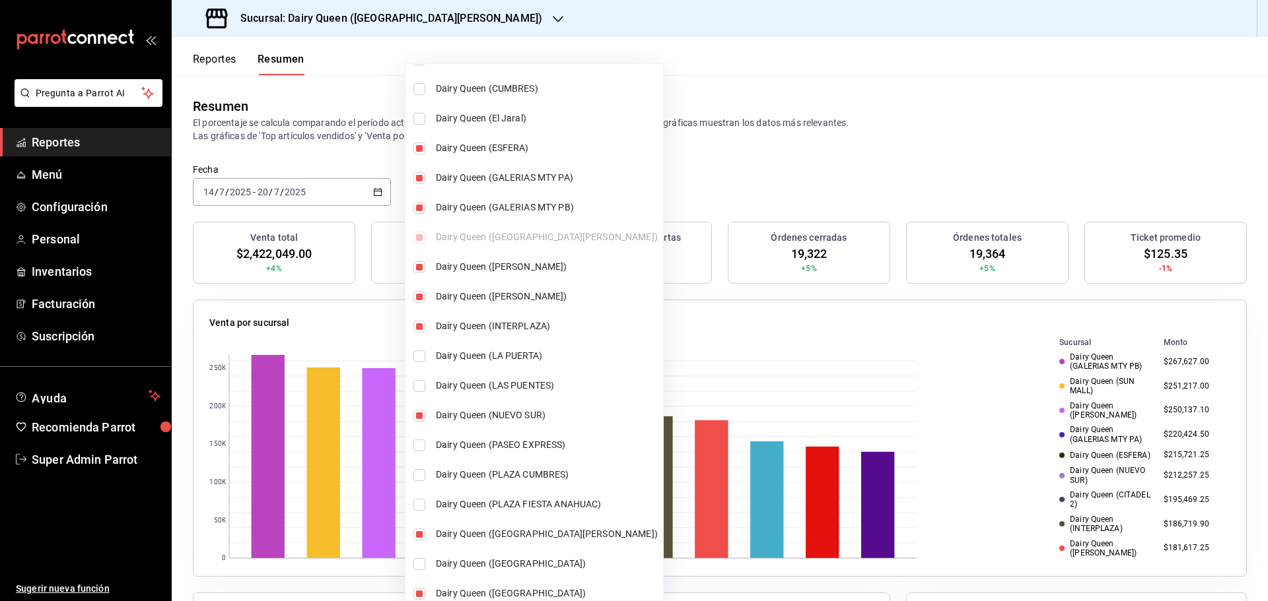
scroll to position [396, 0]
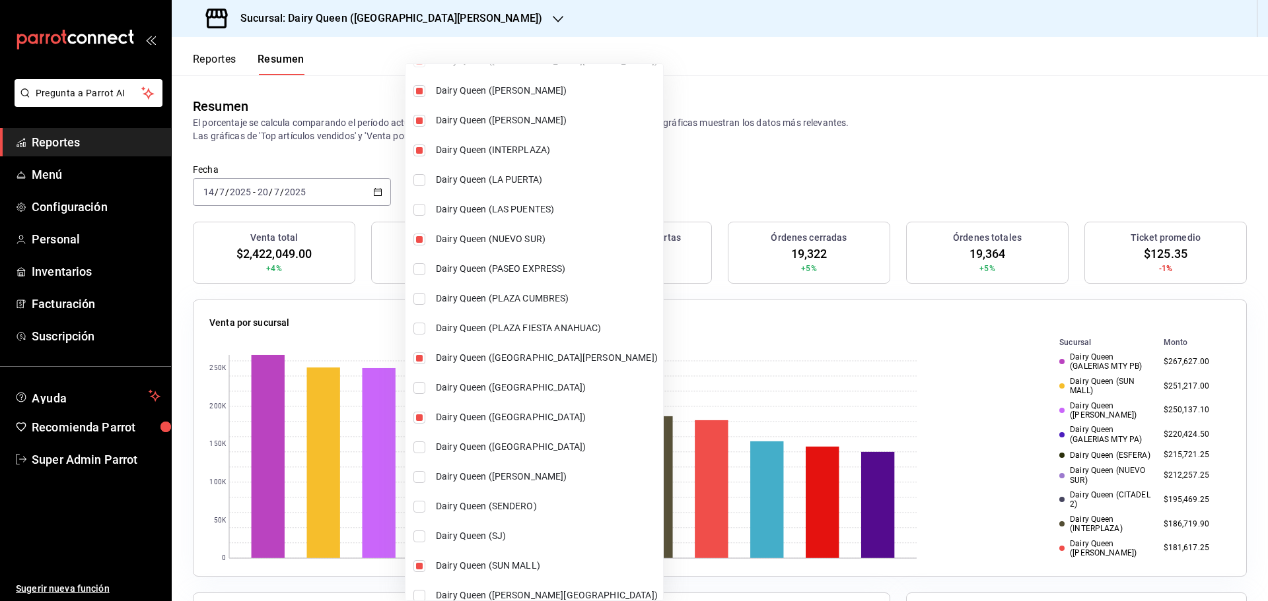
click at [458, 299] on span "Dairy Queen (PLAZA CUMBRES)" at bounding box center [547, 299] width 222 height 14
type input "[object Object],[object Object],[object Object],[object Object],[object Object]…"
checkbox input "true"
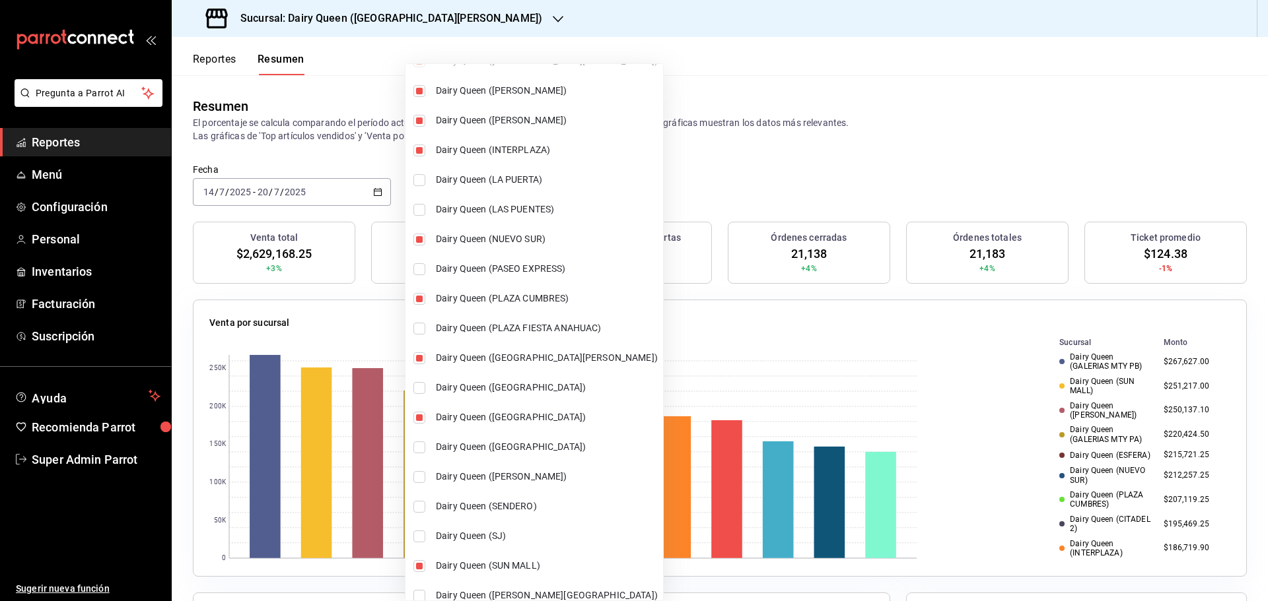
click at [520, 327] on span "Dairy Queen (PLAZA FIESTA ANAHUAC)" at bounding box center [547, 329] width 222 height 14
type input "[object Object],[object Object],[object Object],[object Object],[object Object]…"
checkbox input "true"
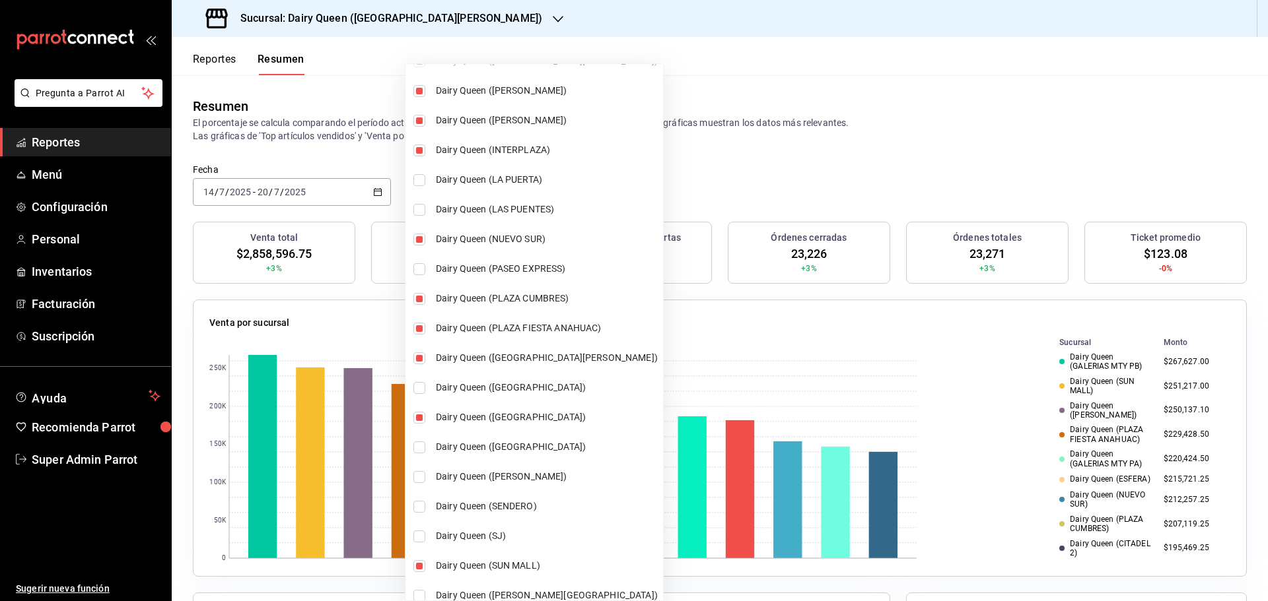
click at [747, 190] on div at bounding box center [634, 300] width 1268 height 601
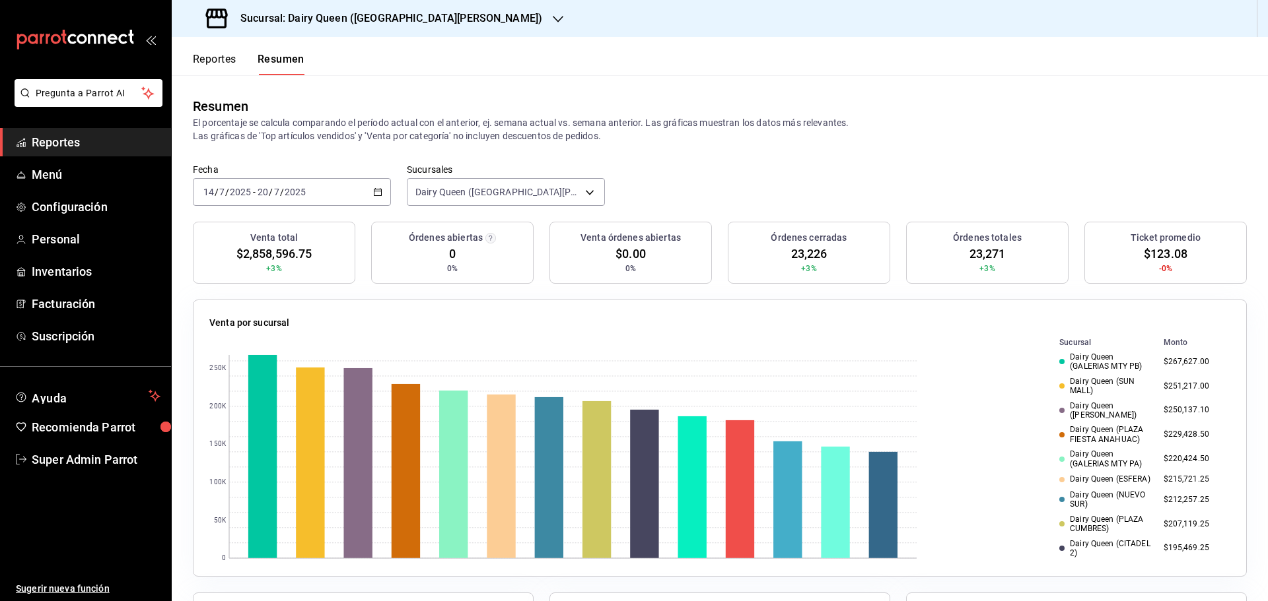
click at [1143, 251] on span "$123.08" at bounding box center [1165, 254] width 44 height 18
copy span "123.08"
click at [369, 195] on div "[DATE] [DATE] - [DATE] [DATE]" at bounding box center [292, 192] width 198 height 28
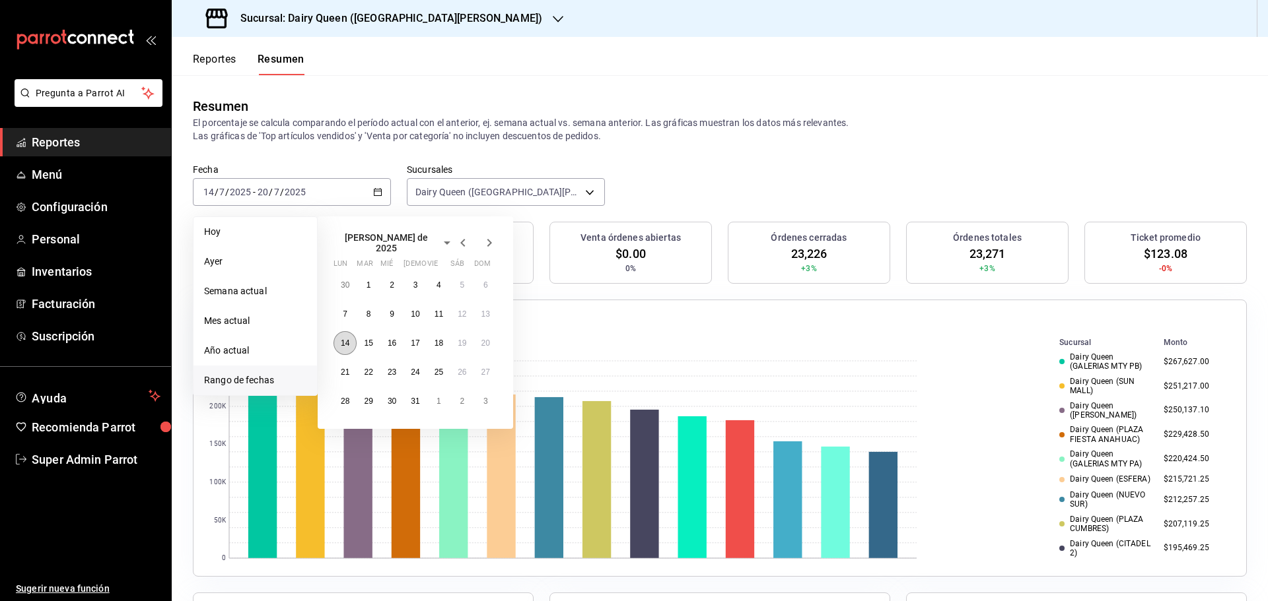
click at [345, 339] on abbr "14" at bounding box center [345, 343] width 9 height 9
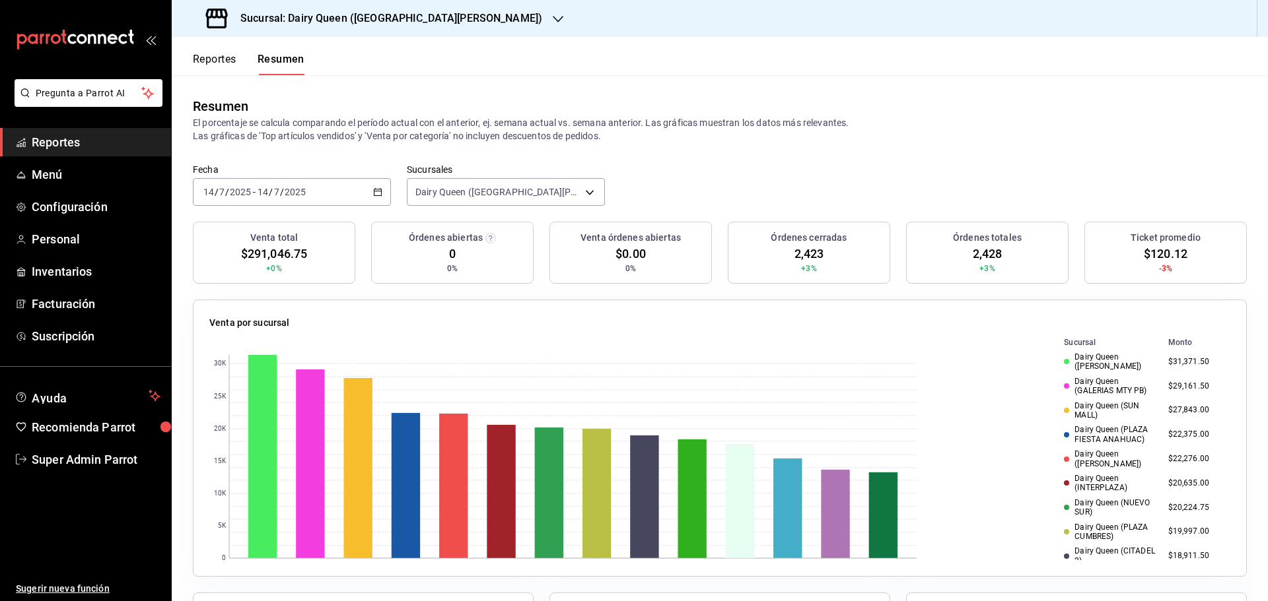
click at [1148, 249] on span "$120.12" at bounding box center [1165, 254] width 44 height 18
copy span "120.12"
click at [381, 192] on div "[DATE] [DATE] - [DATE] [DATE]" at bounding box center [292, 192] width 198 height 28
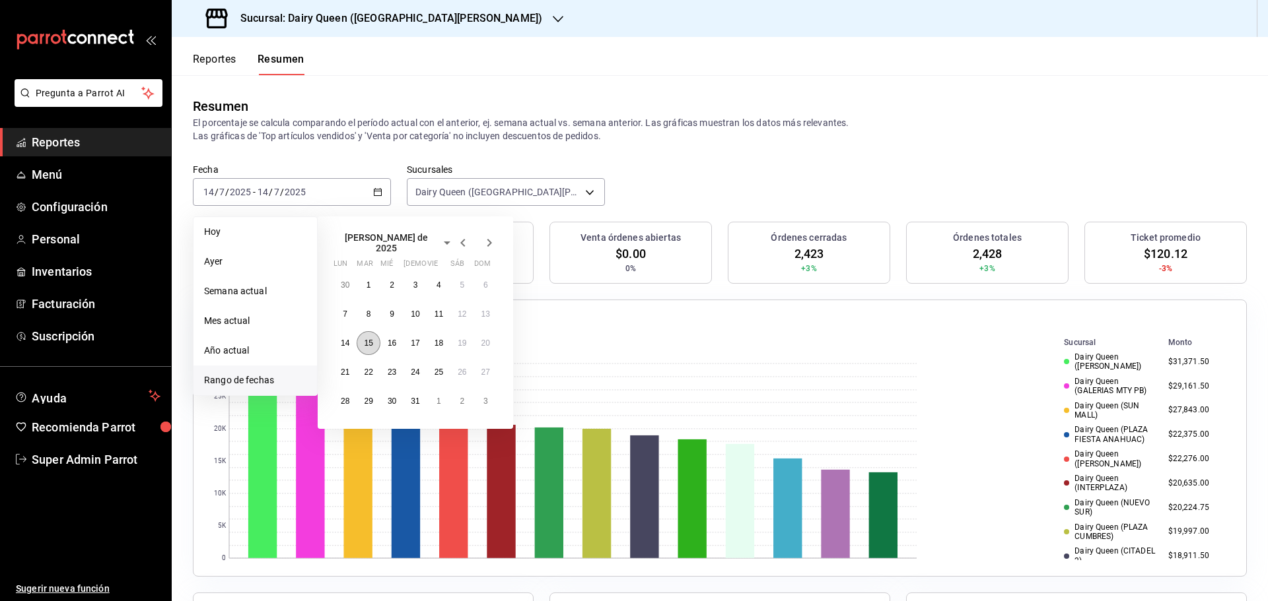
click at [367, 339] on abbr "15" at bounding box center [368, 343] width 9 height 9
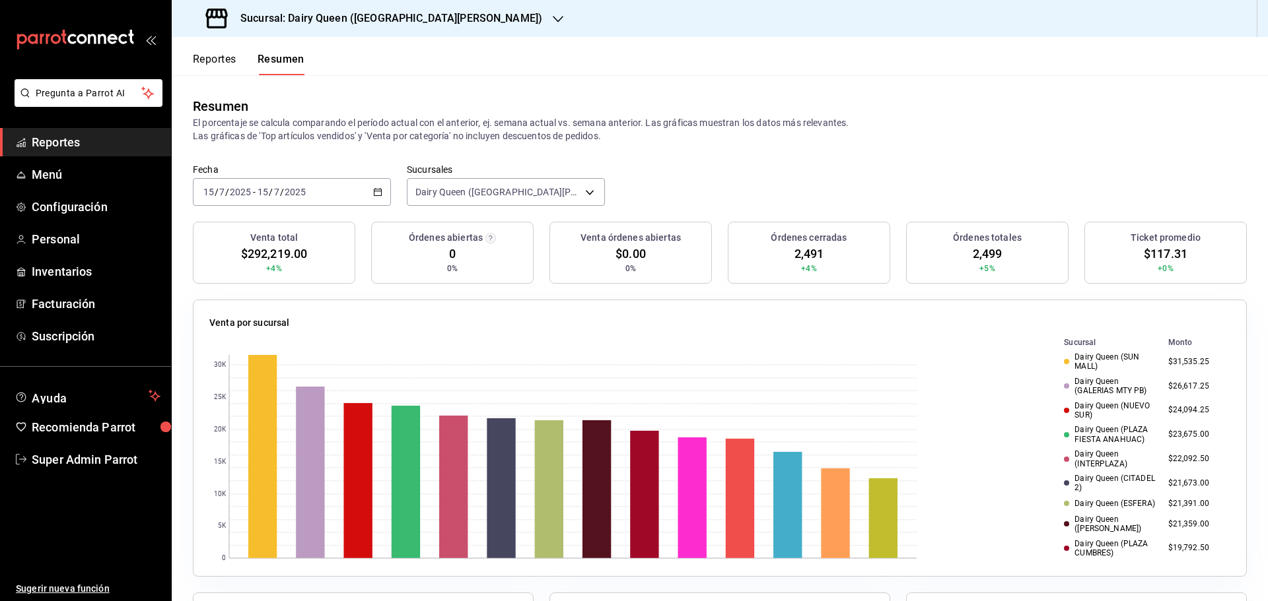
click at [1159, 251] on span "$117.31" at bounding box center [1165, 254] width 44 height 18
copy span "117.31"
click at [381, 192] on div "[DATE] [DATE] - [DATE] [DATE]" at bounding box center [292, 192] width 198 height 28
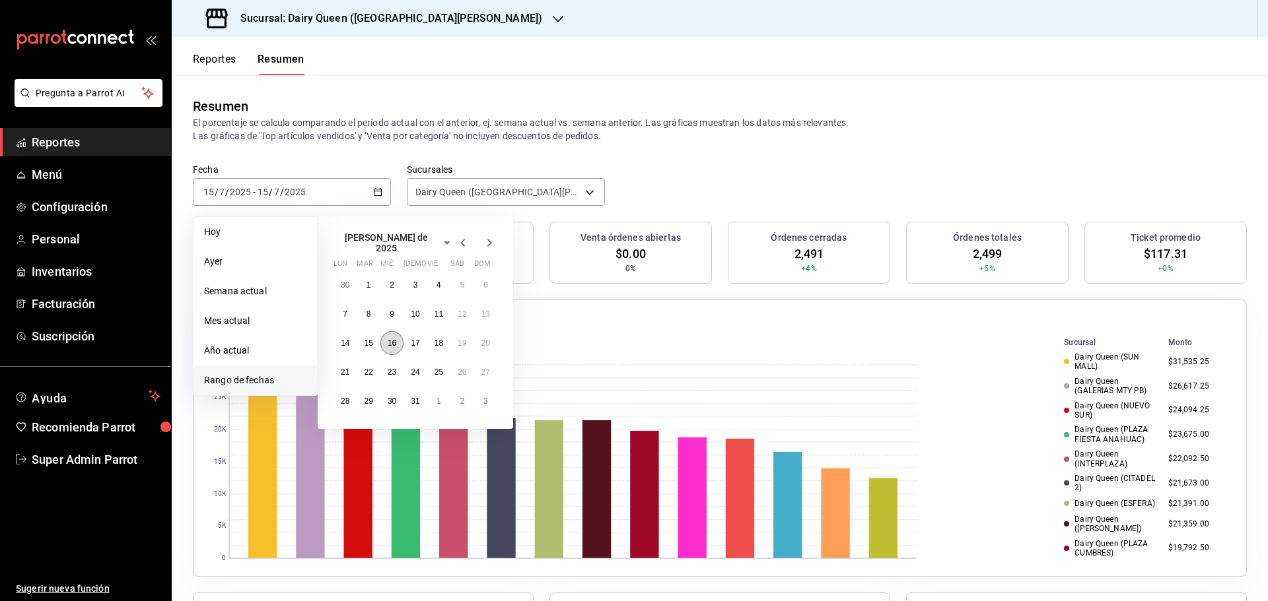
click at [391, 332] on button "16" at bounding box center [391, 343] width 23 height 24
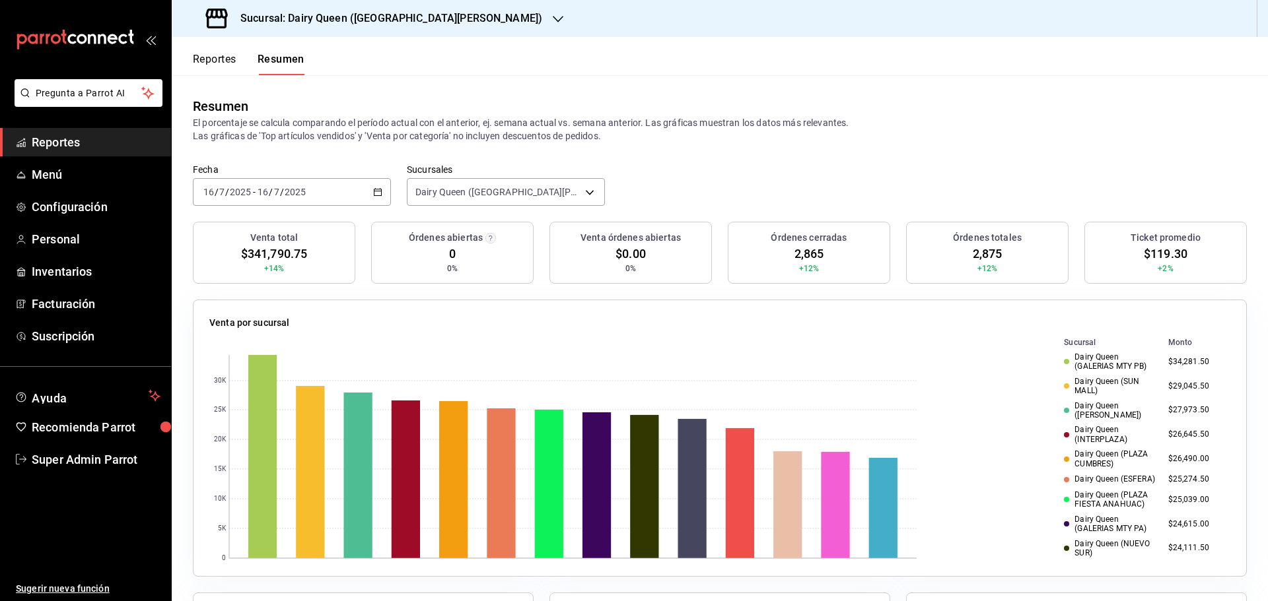
click at [1155, 250] on span "$119.30" at bounding box center [1165, 254] width 44 height 18
copy span "119.30"
click at [376, 194] on icon "button" at bounding box center [377, 191] width 9 height 9
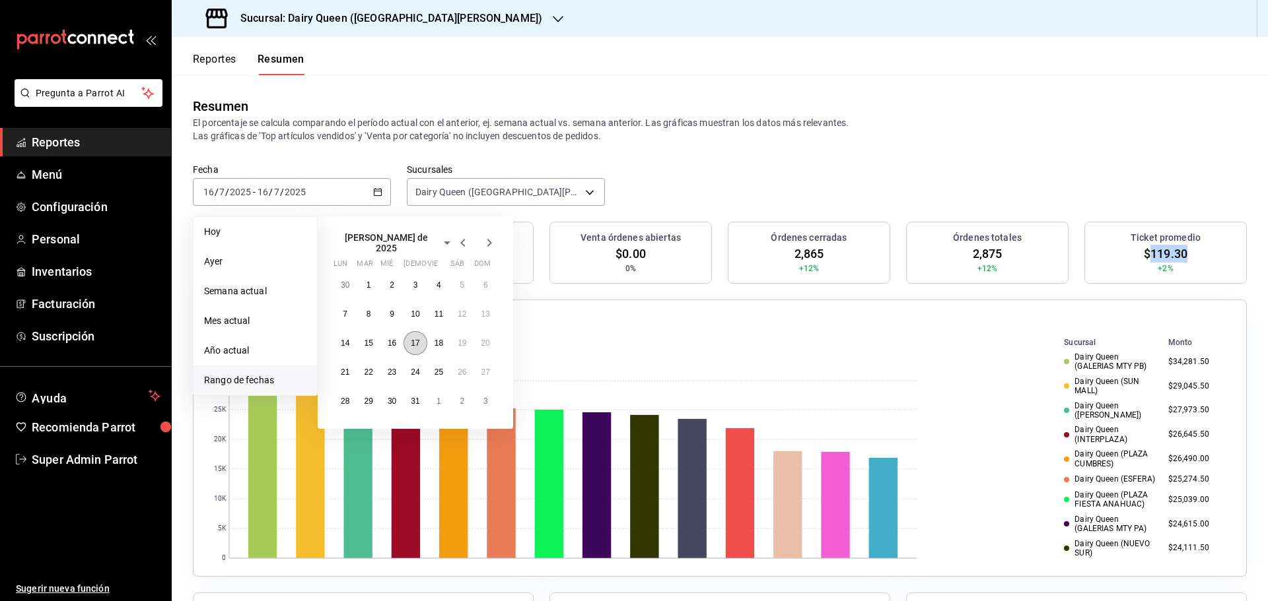
click at [417, 339] on abbr "17" at bounding box center [415, 343] width 9 height 9
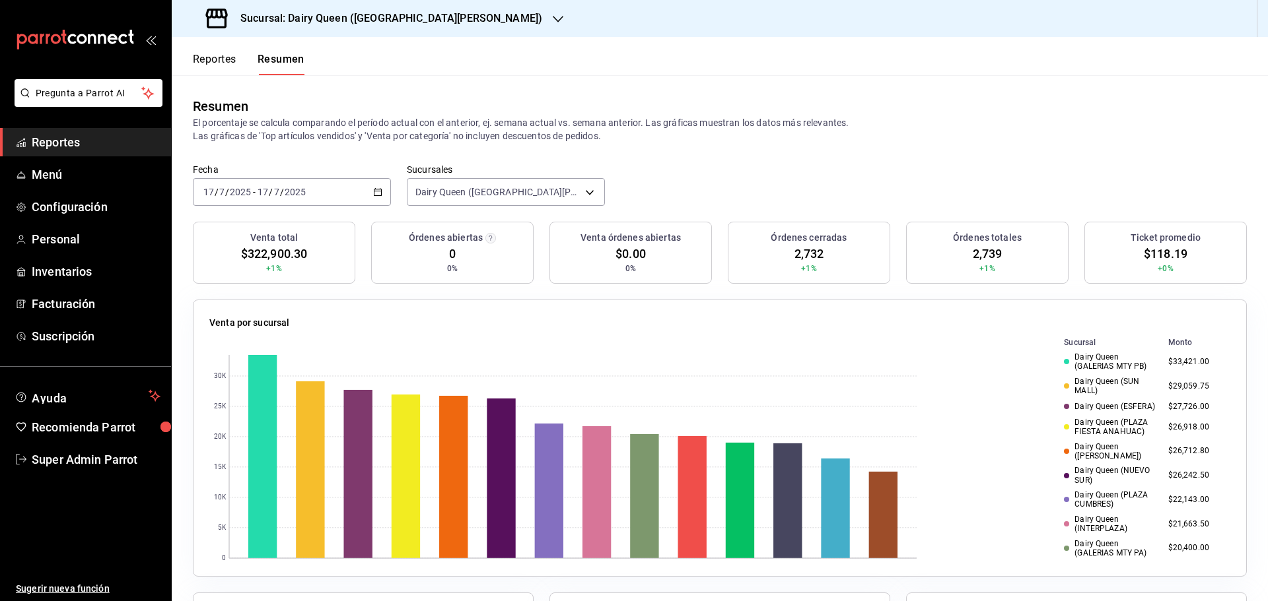
click at [1156, 247] on span "$118.19" at bounding box center [1165, 254] width 44 height 18
copy span "118.19"
click at [374, 195] on \(Stroke\) "button" at bounding box center [378, 192] width 8 height 7
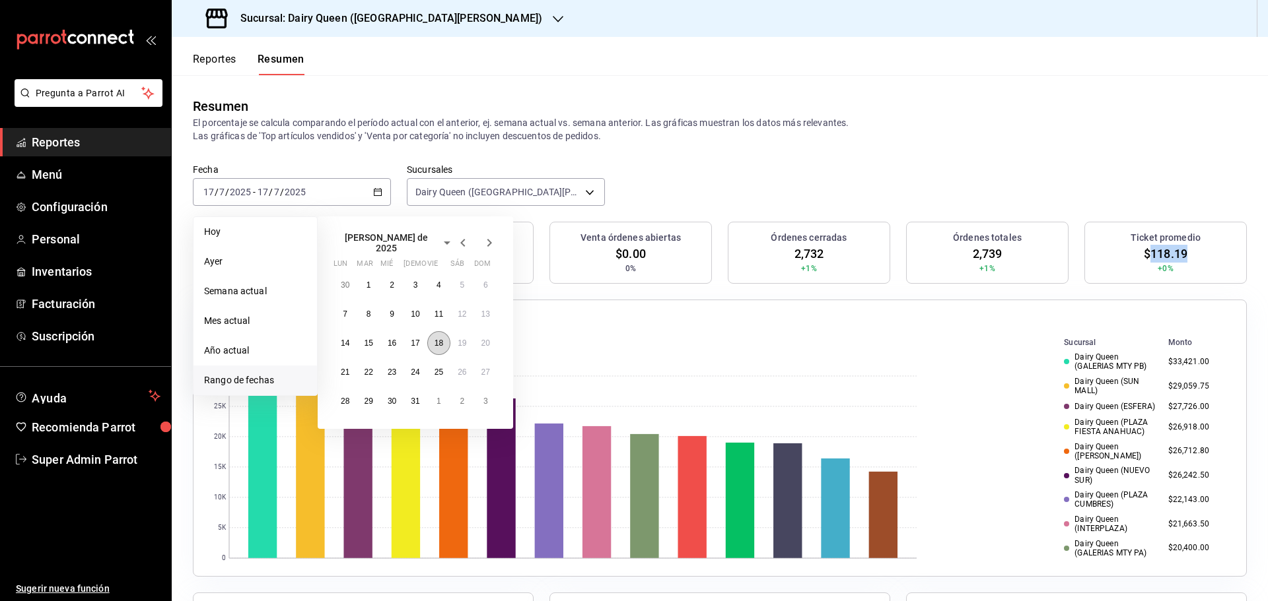
click at [434, 342] on abbr "18" at bounding box center [438, 343] width 9 height 9
click at [437, 339] on abbr "18" at bounding box center [438, 343] width 9 height 9
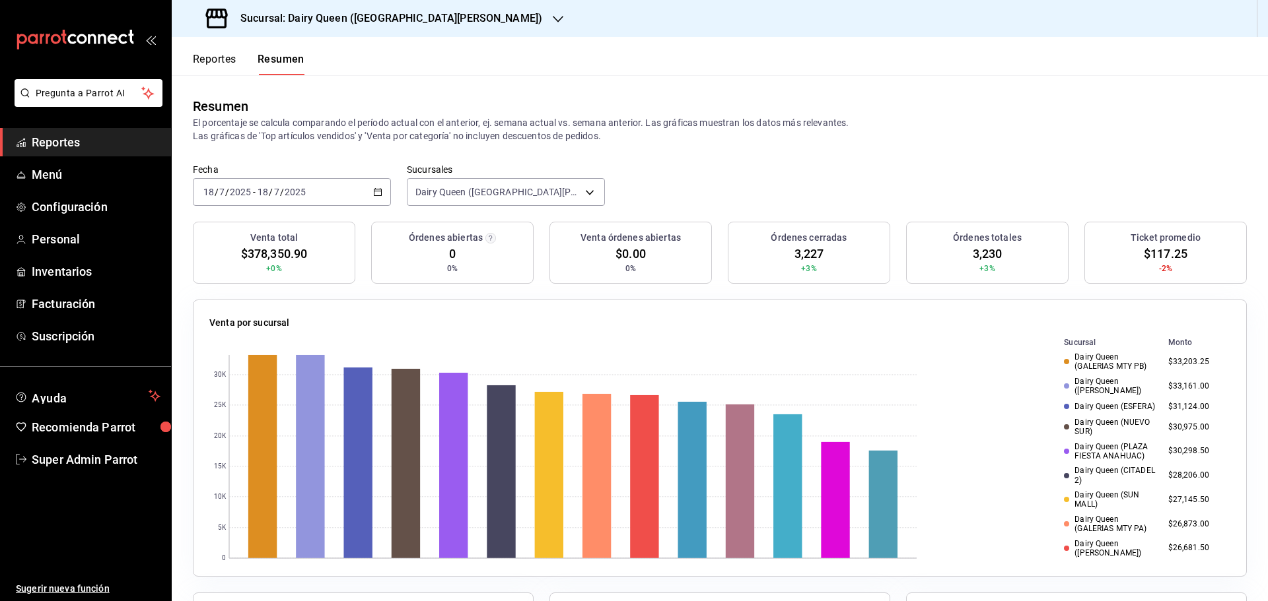
click at [1149, 248] on span "$117.25" at bounding box center [1165, 254] width 44 height 18
copy span "117.25"
click at [374, 189] on icon "button" at bounding box center [377, 191] width 9 height 9
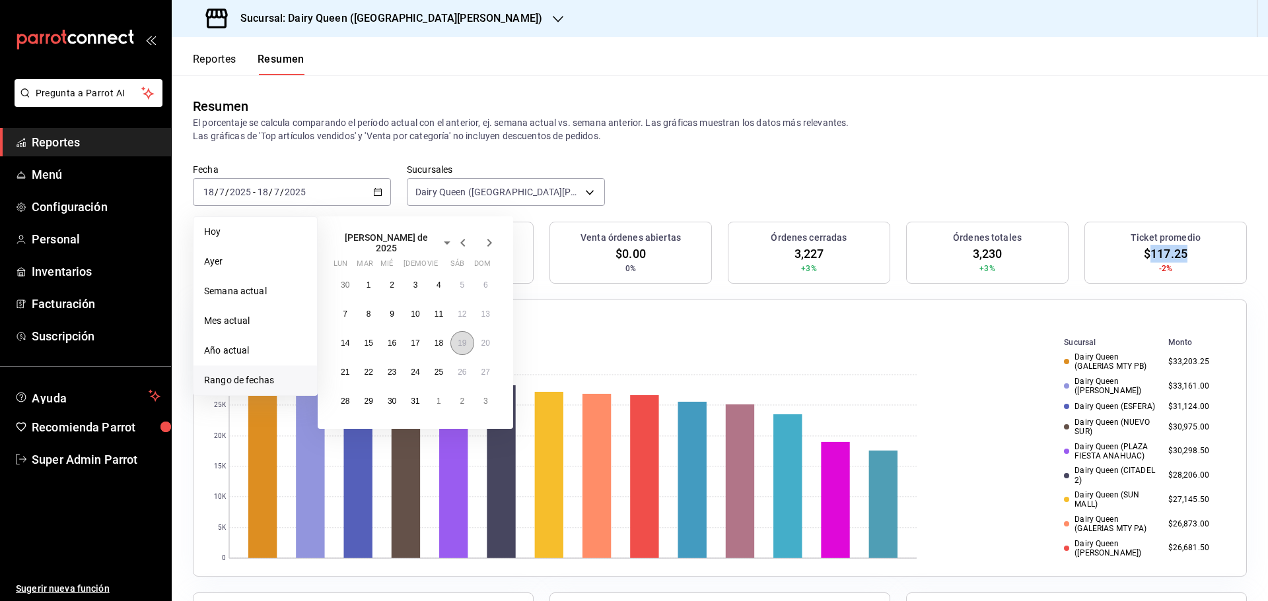
click at [460, 342] on abbr "19" at bounding box center [462, 343] width 9 height 9
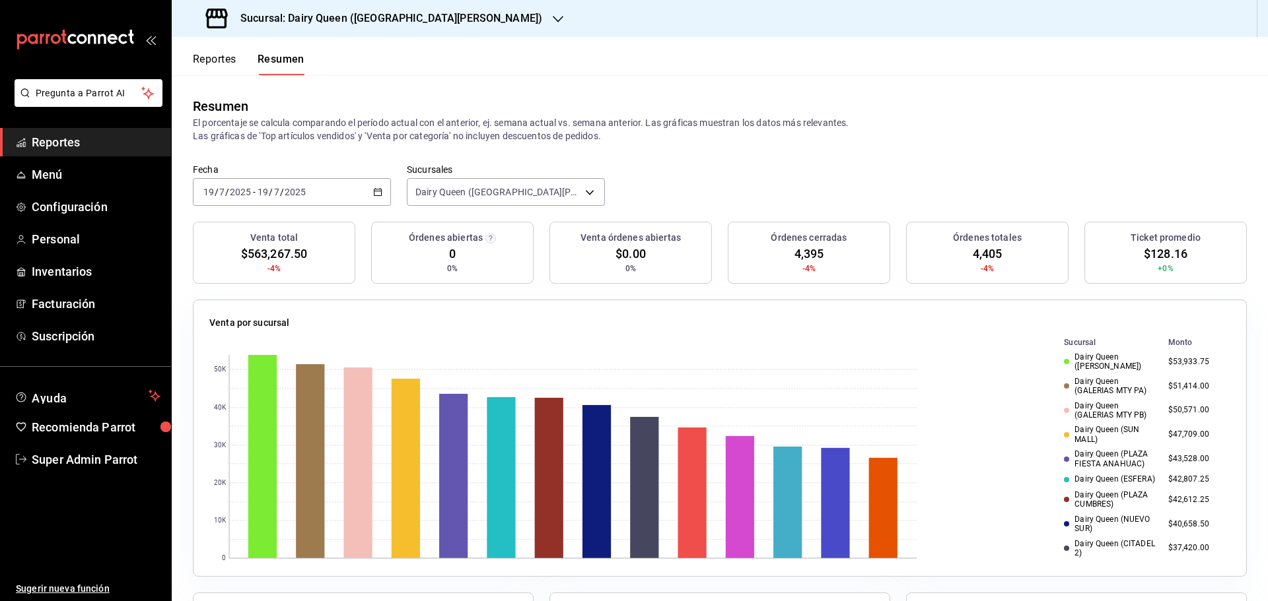
click at [1161, 254] on span "$128.16" at bounding box center [1165, 254] width 44 height 18
copy span "128.16"
click at [379, 189] on \(Stroke\) "button" at bounding box center [378, 192] width 8 height 7
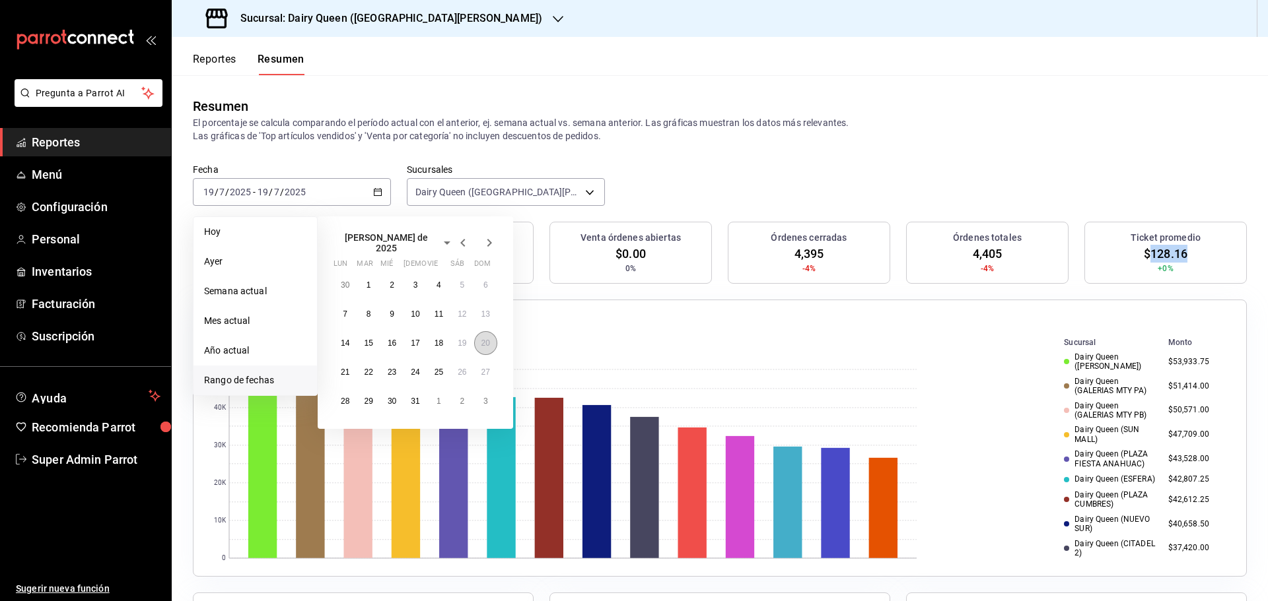
click at [488, 339] on abbr "20" at bounding box center [485, 343] width 9 height 9
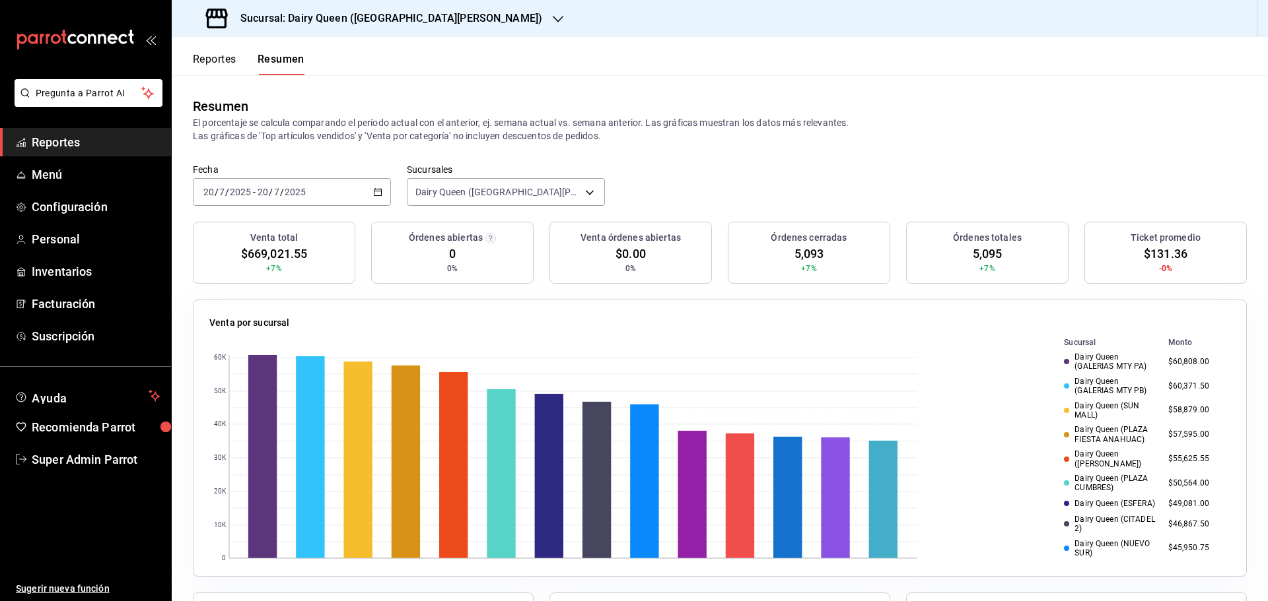
click at [1154, 253] on span "$131.36" at bounding box center [1165, 254] width 44 height 18
copy span "131.36"
click at [374, 195] on \(Stroke\) "button" at bounding box center [378, 192] width 8 height 7
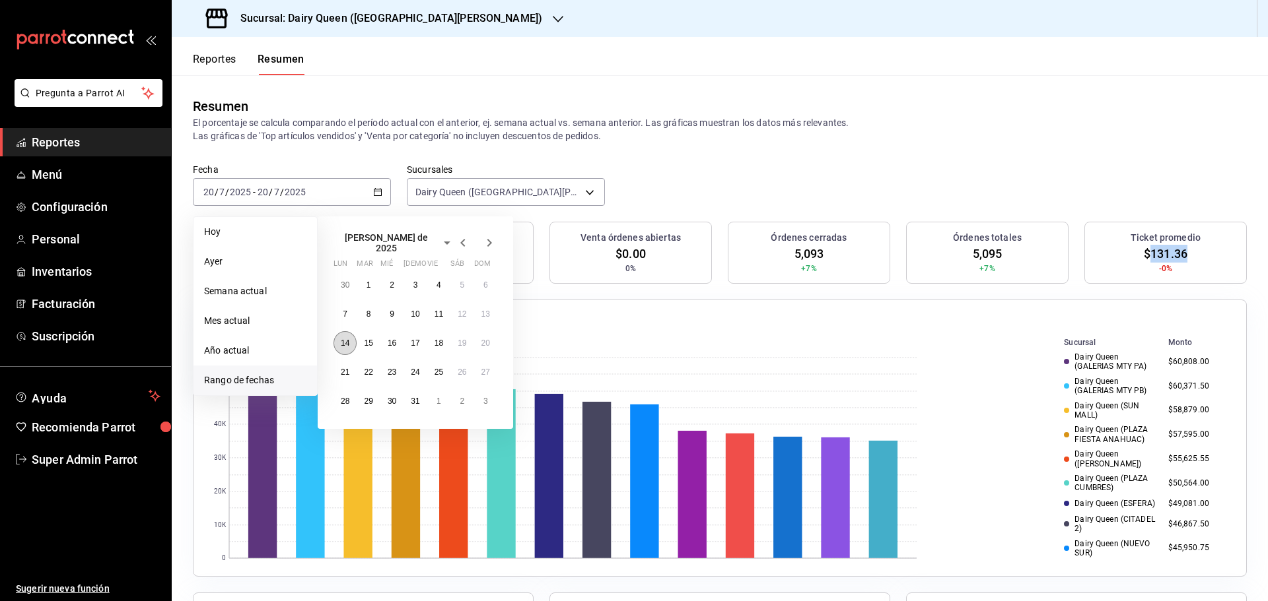
click at [354, 335] on button "14" at bounding box center [344, 343] width 23 height 24
click at [485, 339] on abbr "20" at bounding box center [485, 343] width 9 height 9
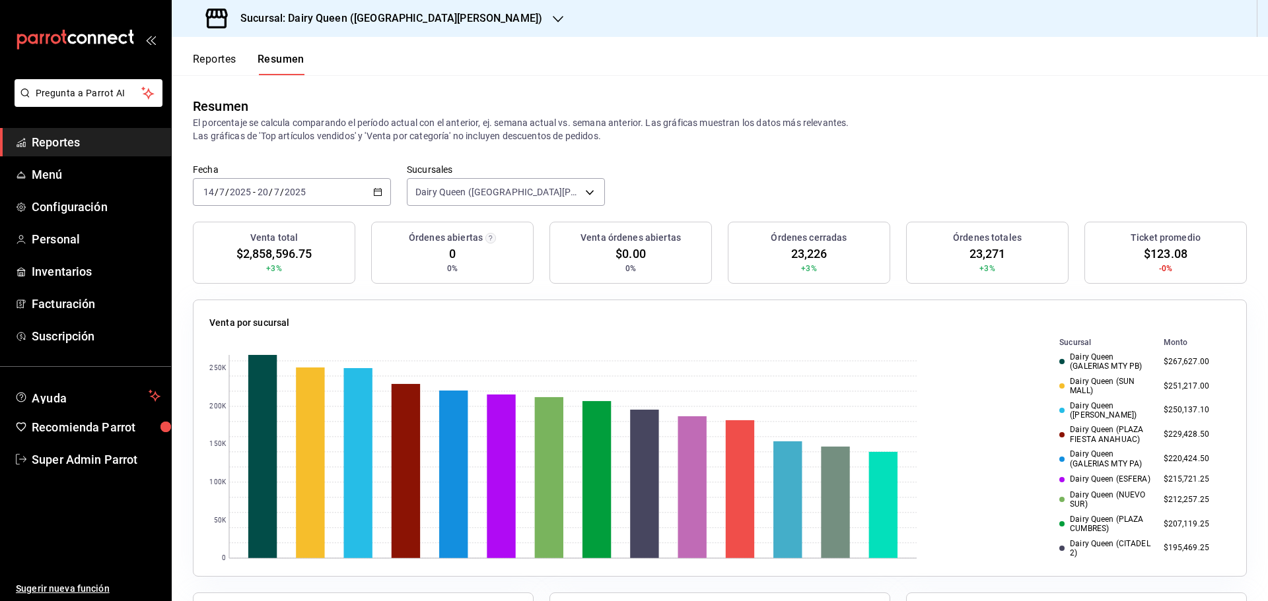
click at [791, 252] on span "23,226" at bounding box center [809, 254] width 36 height 18
click at [969, 253] on span "23,271" at bounding box center [987, 254] width 36 height 18
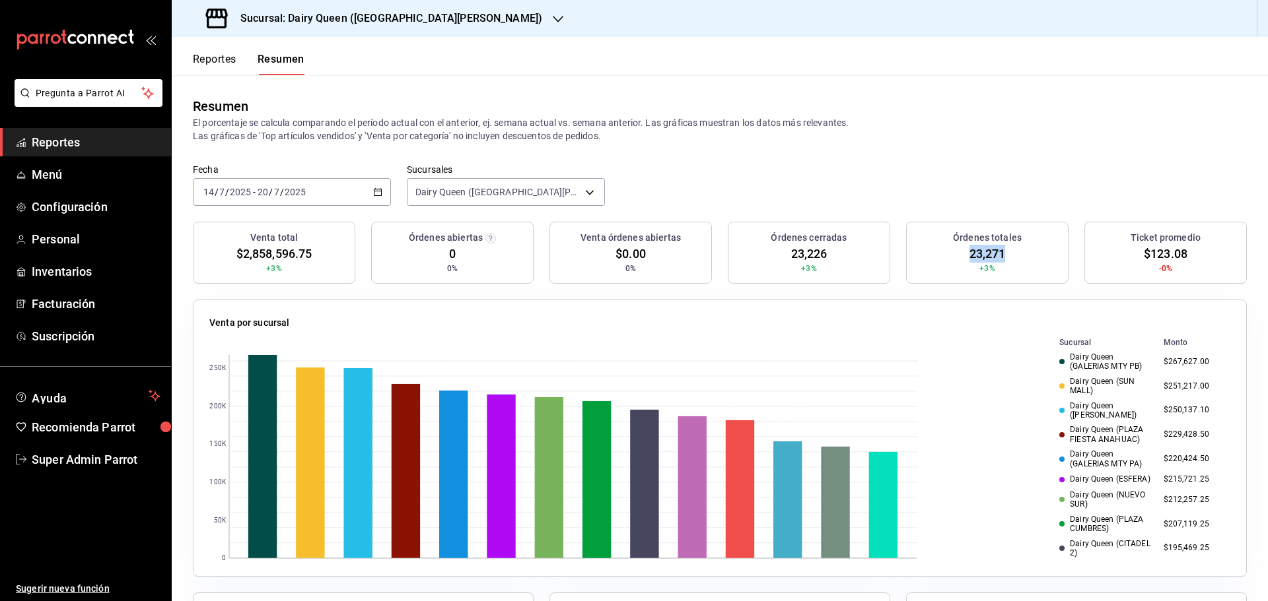
copy span "23,271"
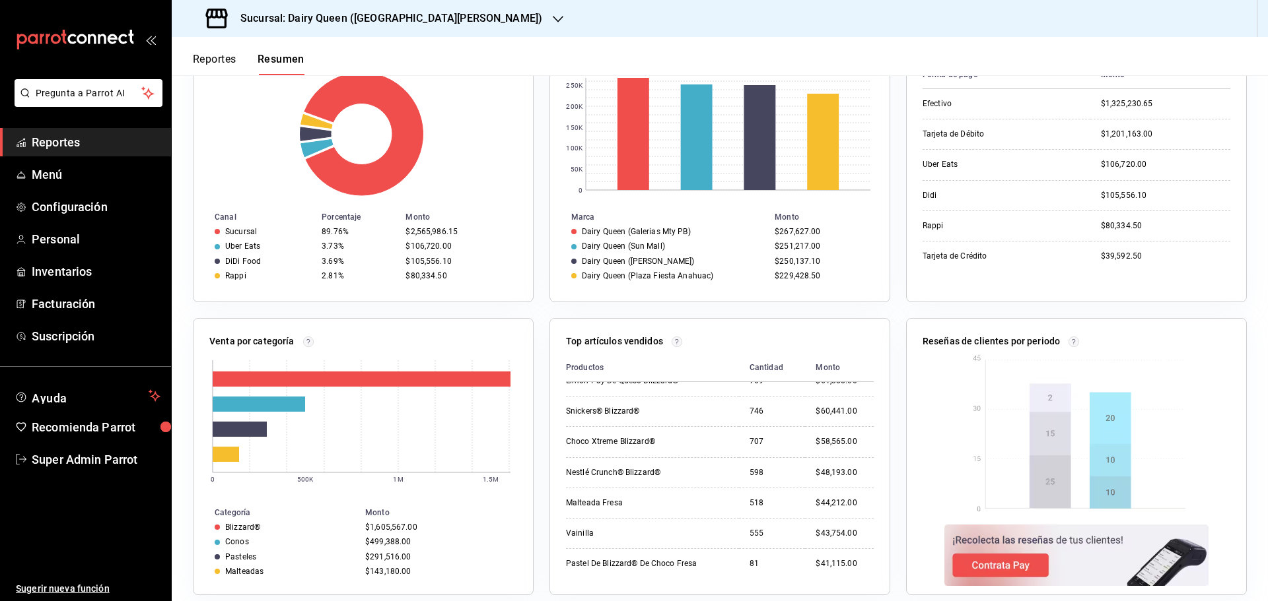
scroll to position [462, 0]
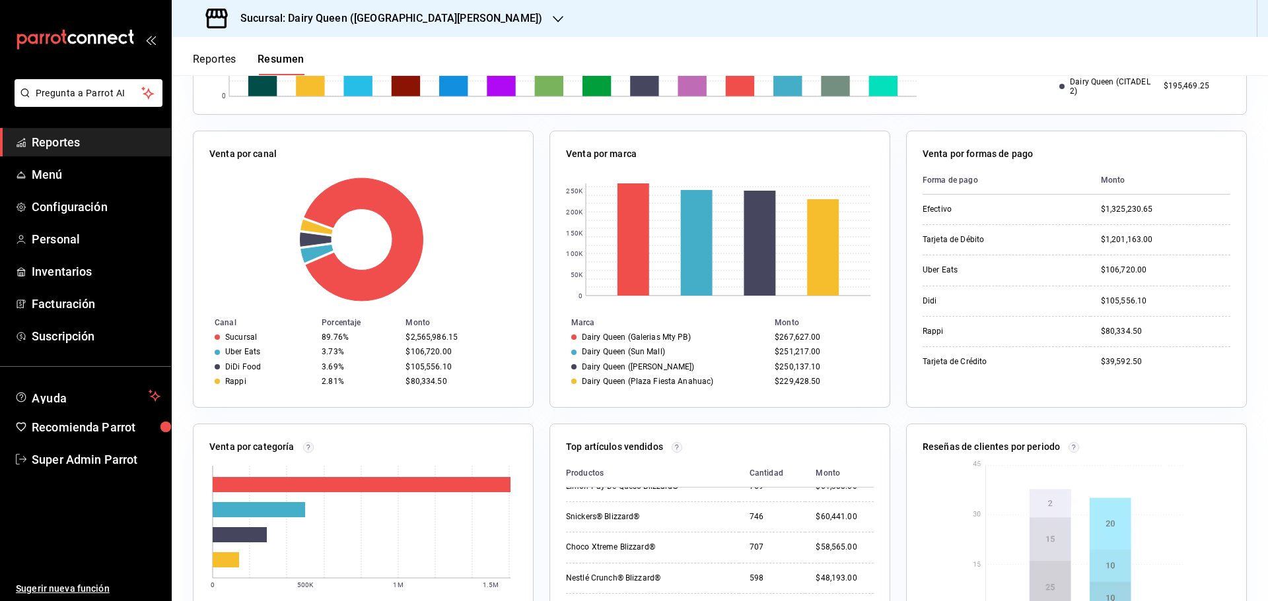
click at [599, 349] on div "Dairy Queen (Sun Mall)" at bounding box center [623, 351] width 83 height 9
click at [605, 374] on td "Dairy Queen (Plaza Fiesta Anahuac)" at bounding box center [659, 381] width 219 height 15
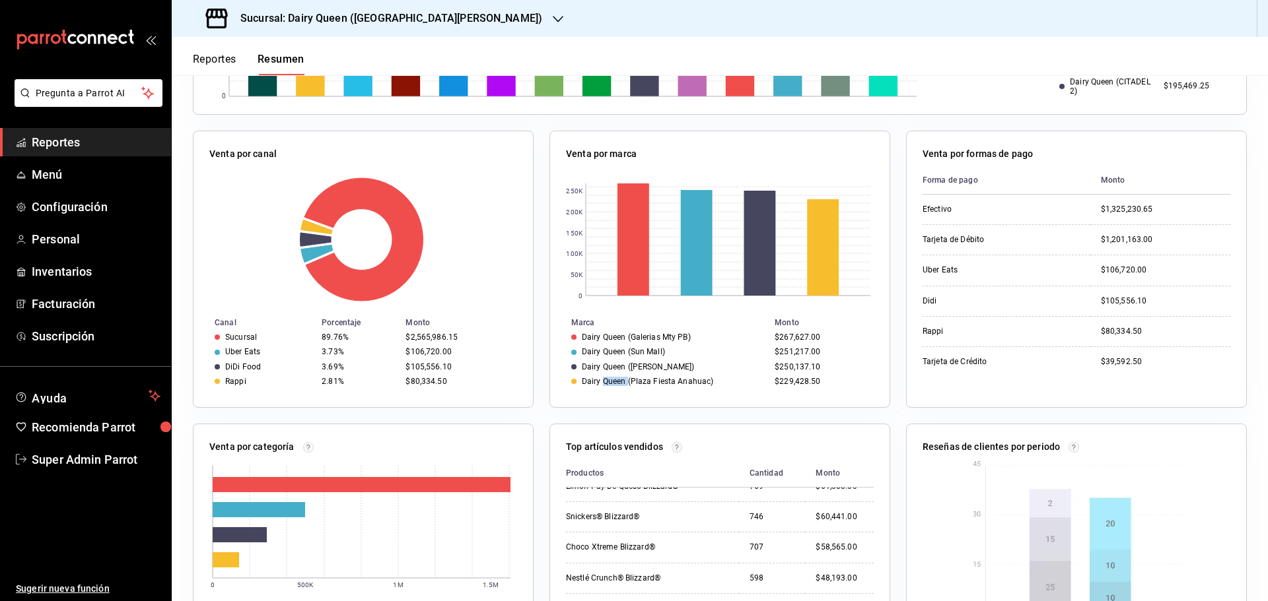
click at [605, 374] on td "Dairy Queen (Plaza Fiesta Anahuac)" at bounding box center [659, 381] width 219 height 15
click at [597, 366] on div "Dairy Queen ([PERSON_NAME])" at bounding box center [638, 366] width 112 height 9
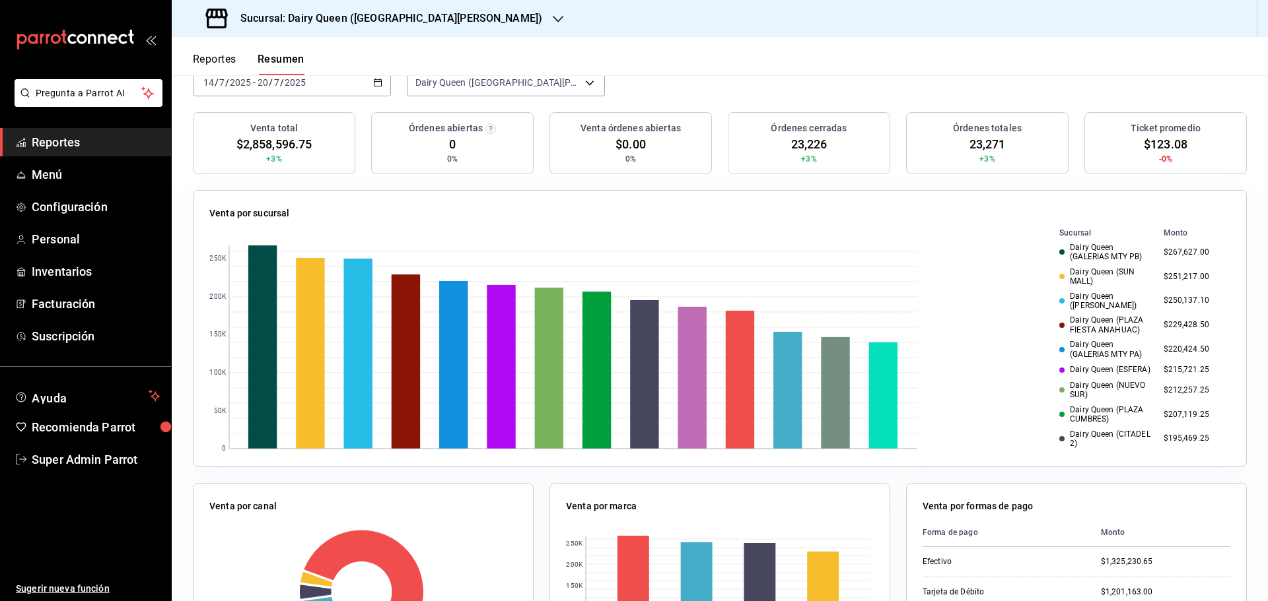
scroll to position [0, 0]
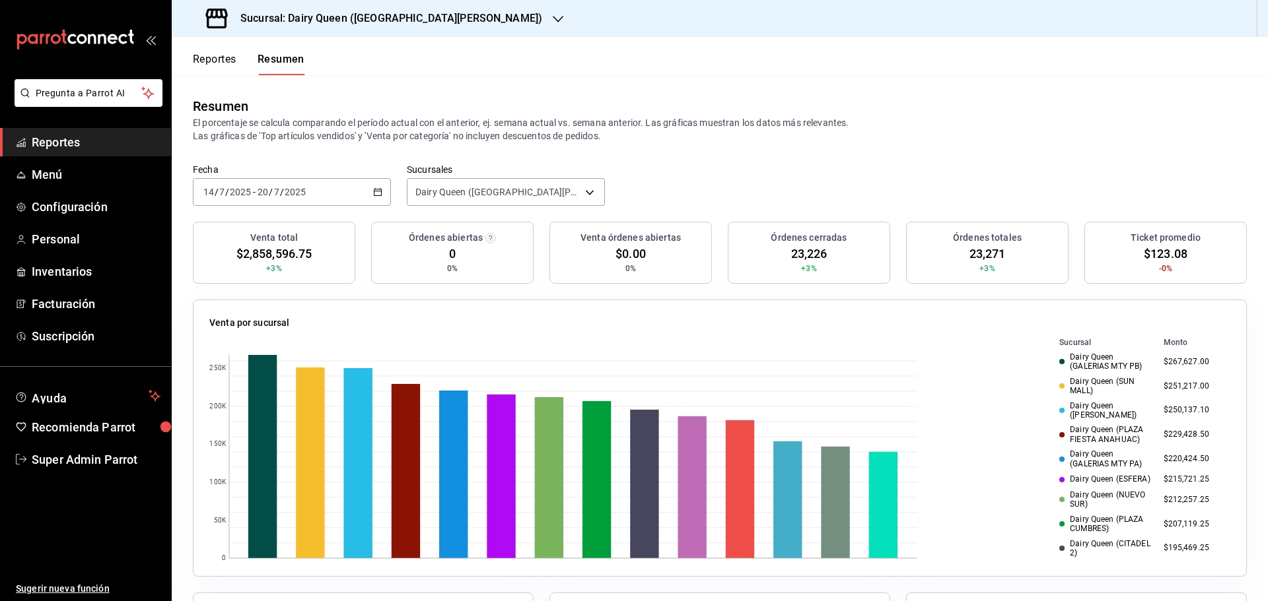
click at [798, 250] on span "23,226" at bounding box center [809, 254] width 36 height 18
copy span "23,226"
click at [379, 195] on \(Stroke\) "button" at bounding box center [378, 192] width 8 height 7
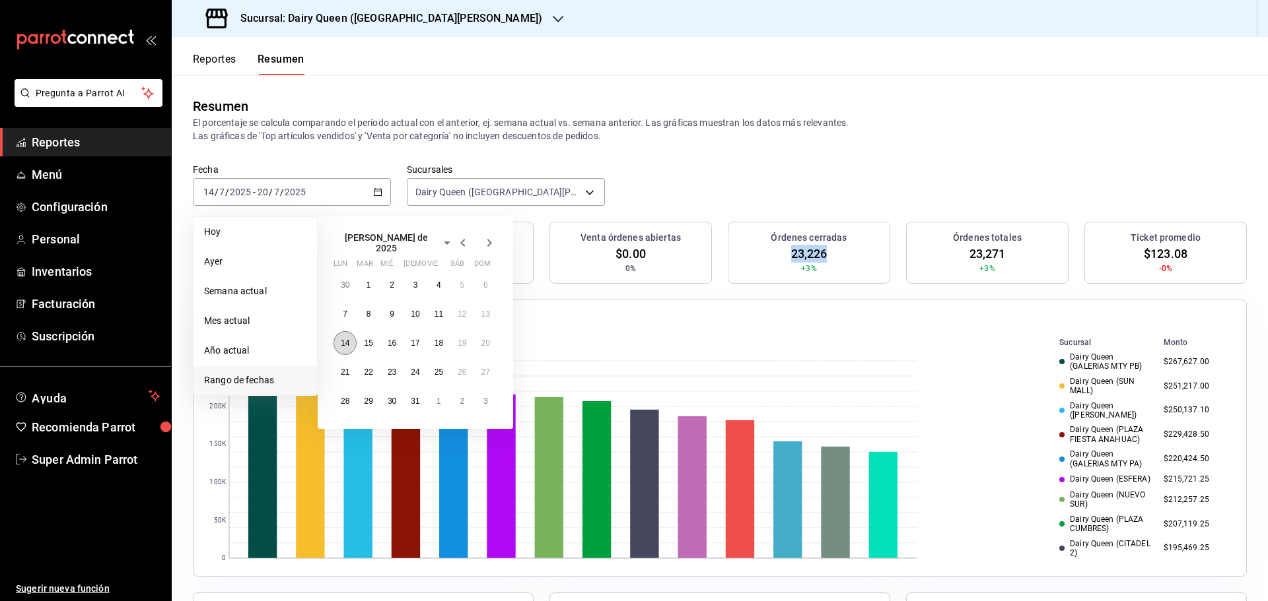
click at [341, 339] on abbr "14" at bounding box center [345, 343] width 9 height 9
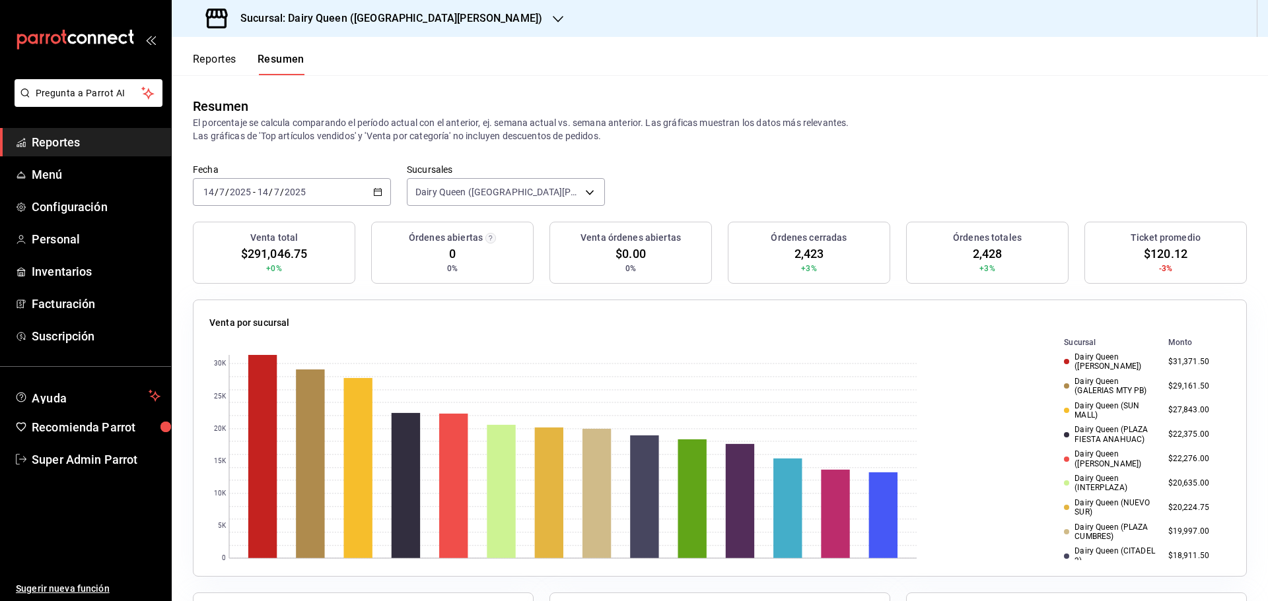
click at [806, 251] on span "2,423" at bounding box center [809, 254] width 30 height 18
click at [378, 189] on \(Stroke\) "button" at bounding box center [378, 192] width 8 height 7
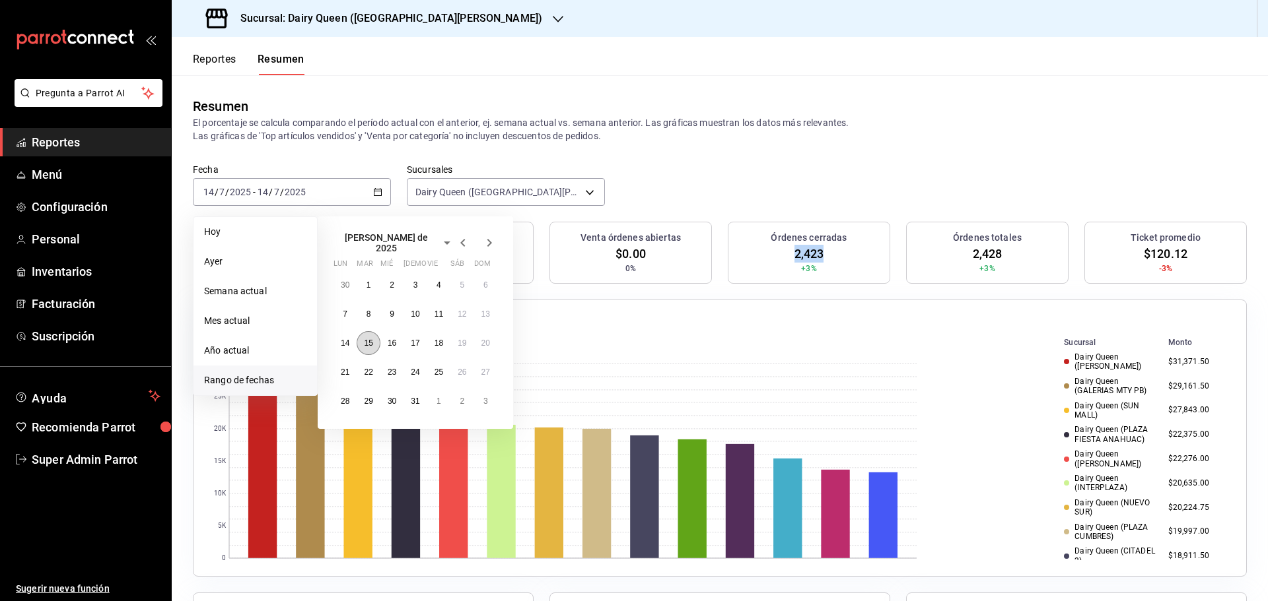
click at [370, 339] on abbr "15" at bounding box center [368, 343] width 9 height 9
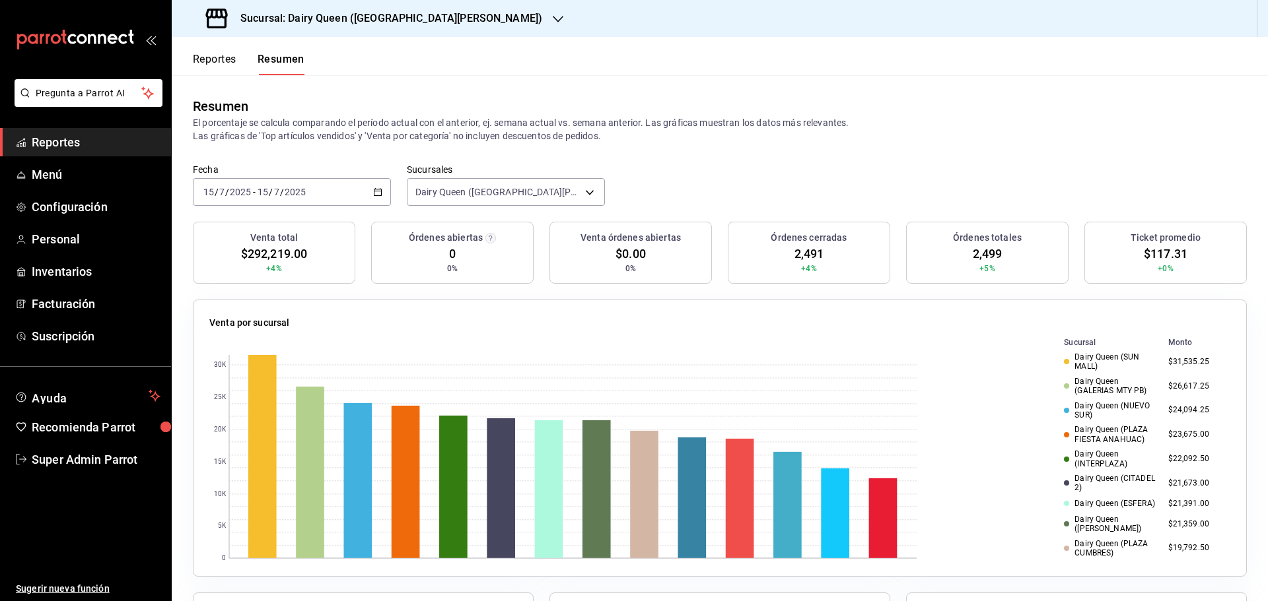
click at [804, 255] on span "2,491" at bounding box center [809, 254] width 30 height 18
click at [375, 197] on icon "button" at bounding box center [377, 191] width 9 height 9
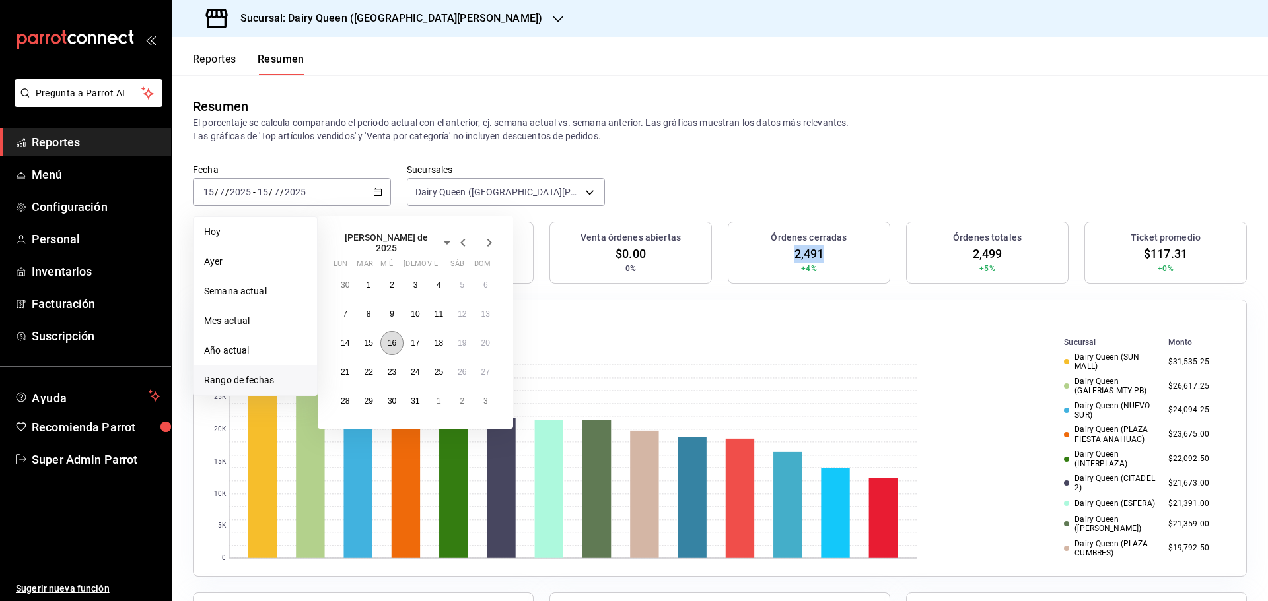
click at [389, 339] on abbr "16" at bounding box center [392, 343] width 9 height 9
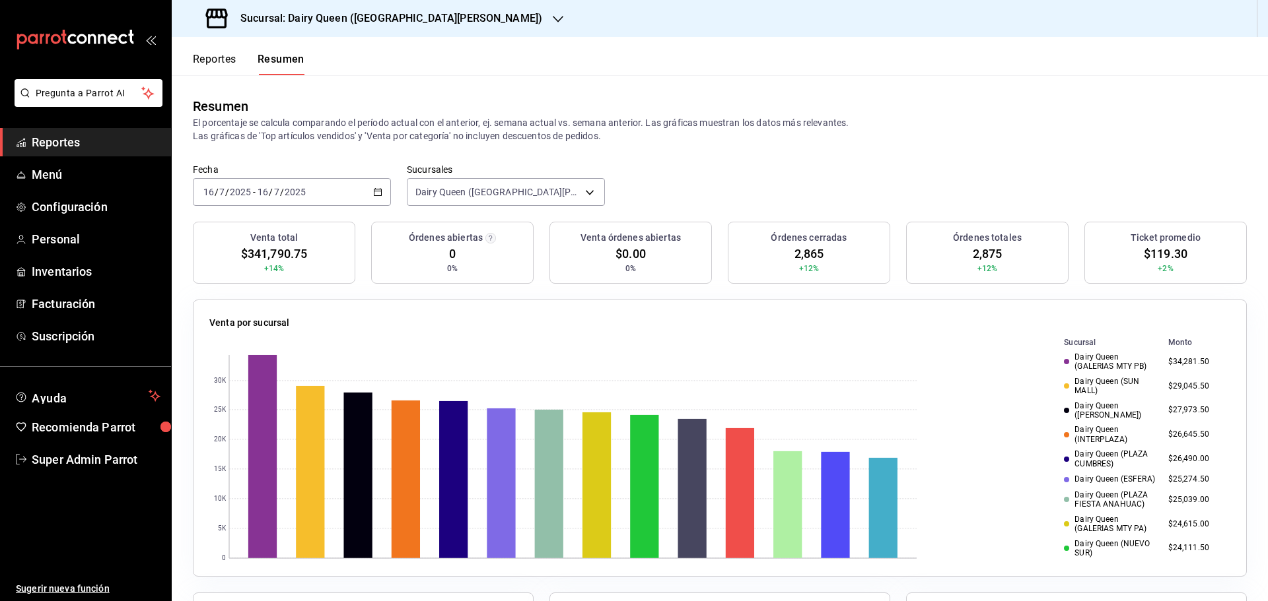
click at [798, 255] on span "2,865" at bounding box center [809, 254] width 30 height 18
click at [367, 181] on div "[DATE] [DATE] - [DATE] [DATE]" at bounding box center [292, 192] width 198 height 28
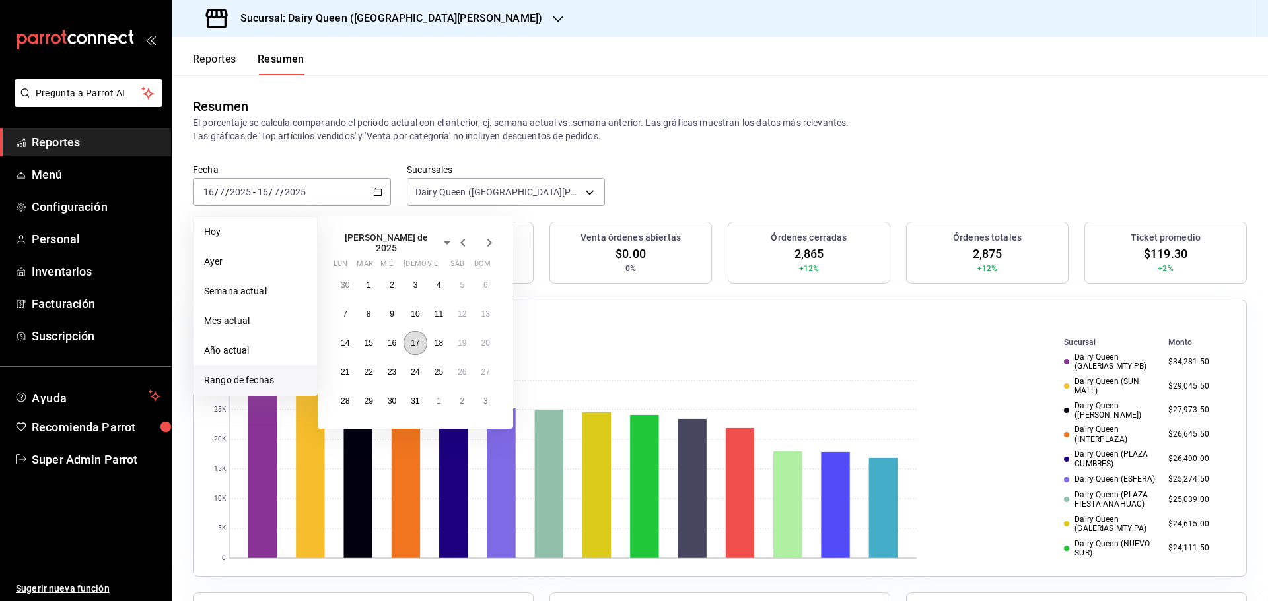
click at [414, 333] on button "17" at bounding box center [414, 343] width 23 height 24
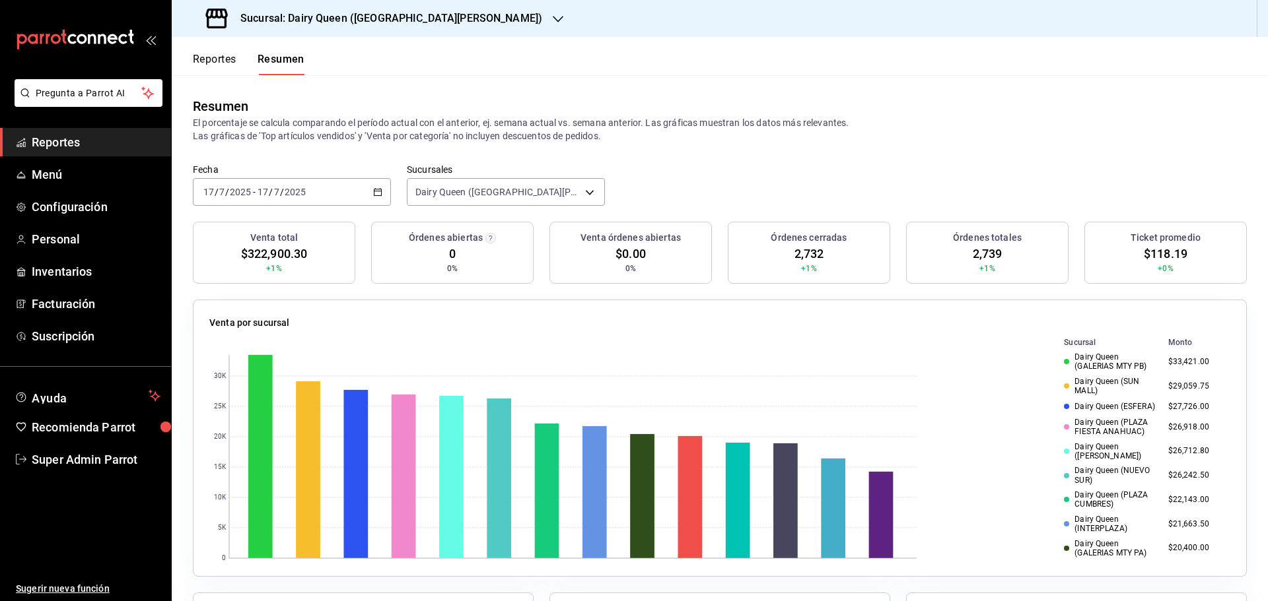
click at [787, 254] on div "Órdenes cerradas 2,732 +1%" at bounding box center [809, 253] width 162 height 62
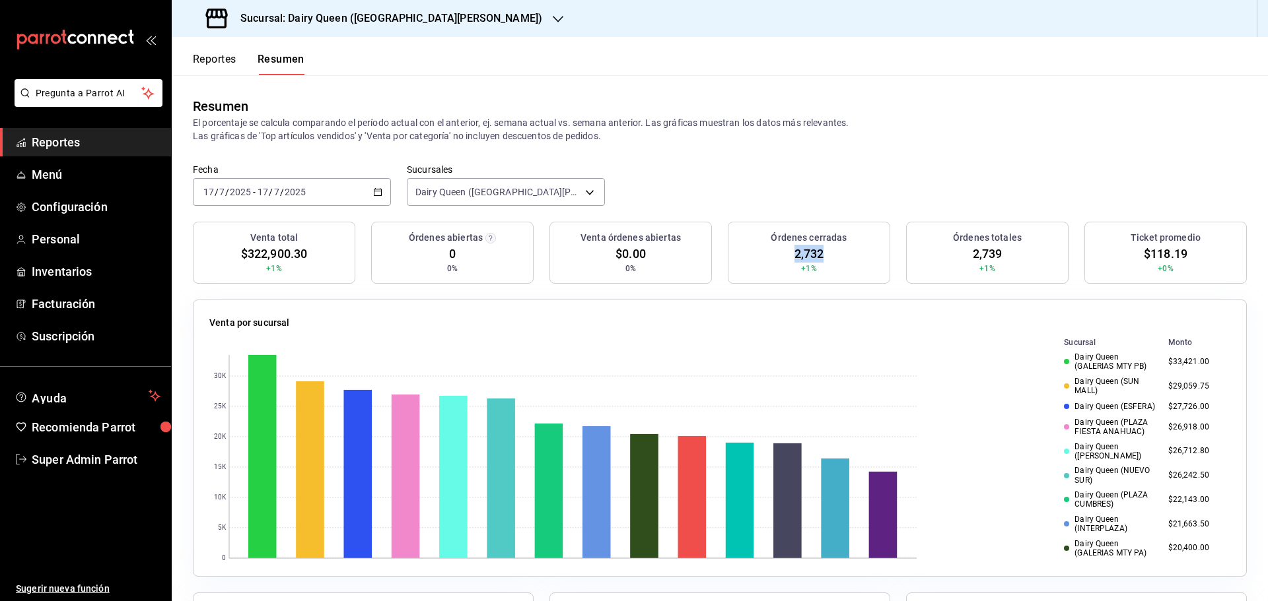
click at [787, 254] on div "Órdenes cerradas 2,732 +1%" at bounding box center [809, 253] width 162 height 62
click at [380, 183] on div "[DATE] [DATE] - [DATE] [DATE]" at bounding box center [292, 192] width 198 height 28
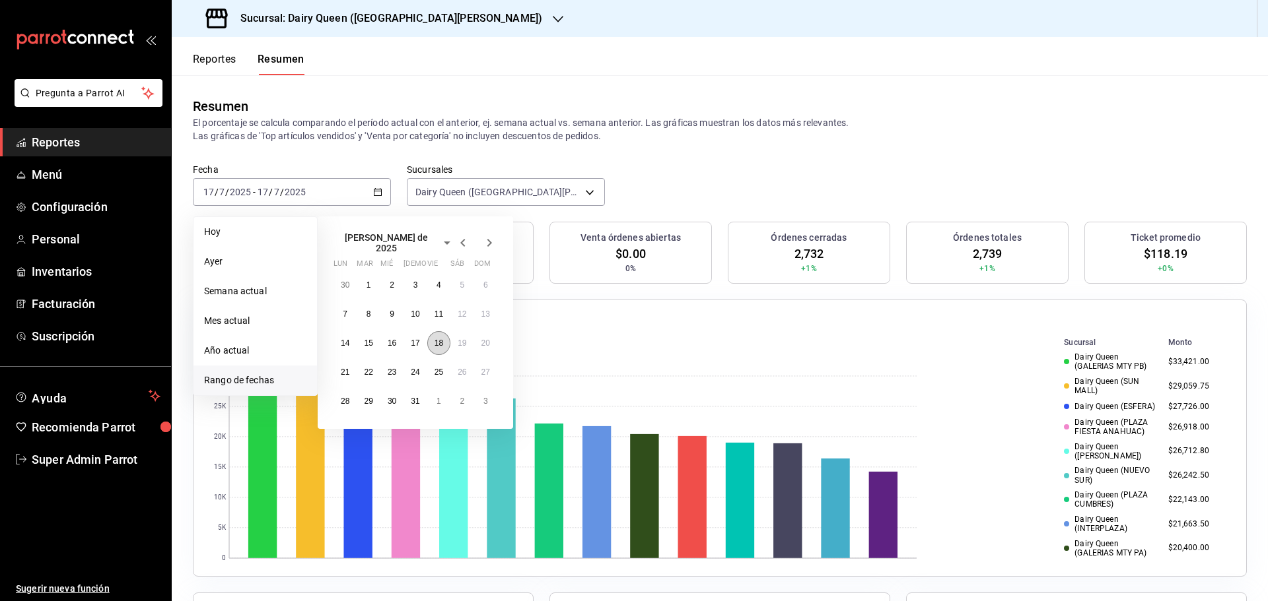
click at [441, 341] on abbr "18" at bounding box center [438, 343] width 9 height 9
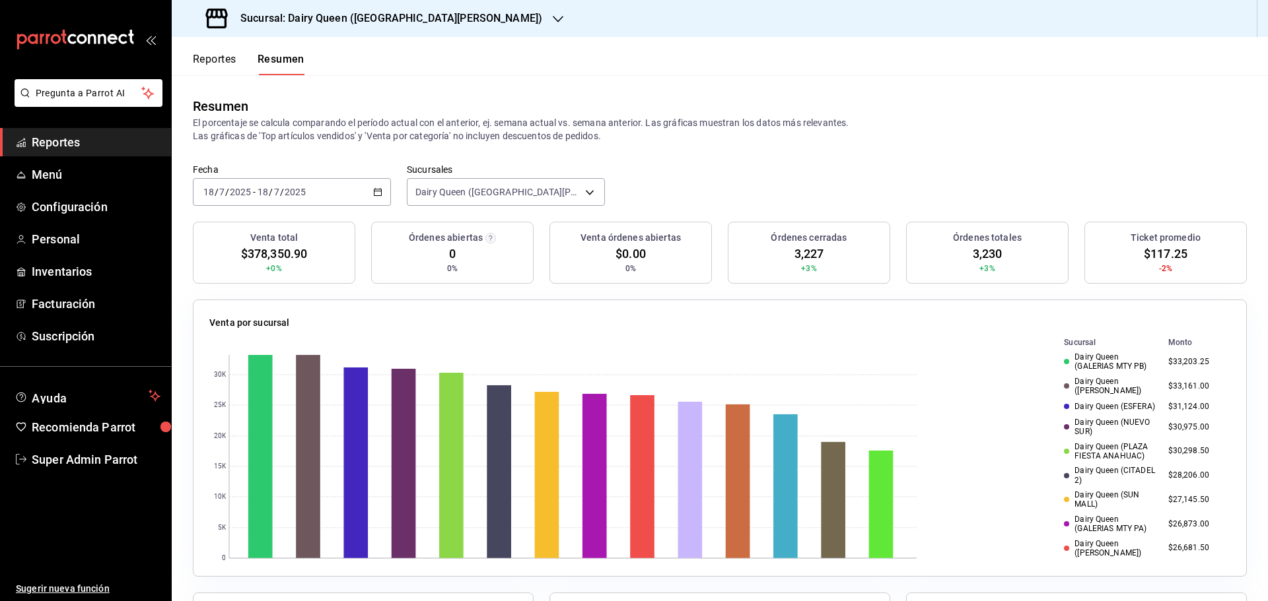
click at [805, 254] on span "3,227" at bounding box center [809, 254] width 30 height 18
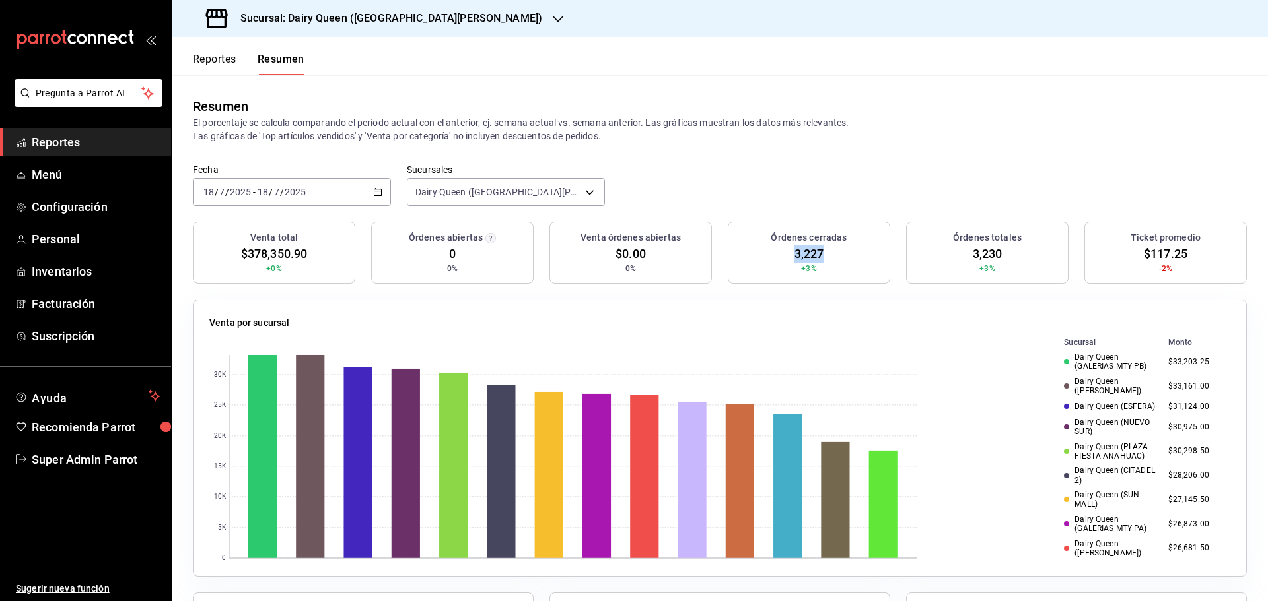
click at [805, 254] on span "3,227" at bounding box center [809, 254] width 30 height 18
click at [370, 195] on div "[DATE] [DATE] - [DATE] [DATE]" at bounding box center [292, 192] width 198 height 28
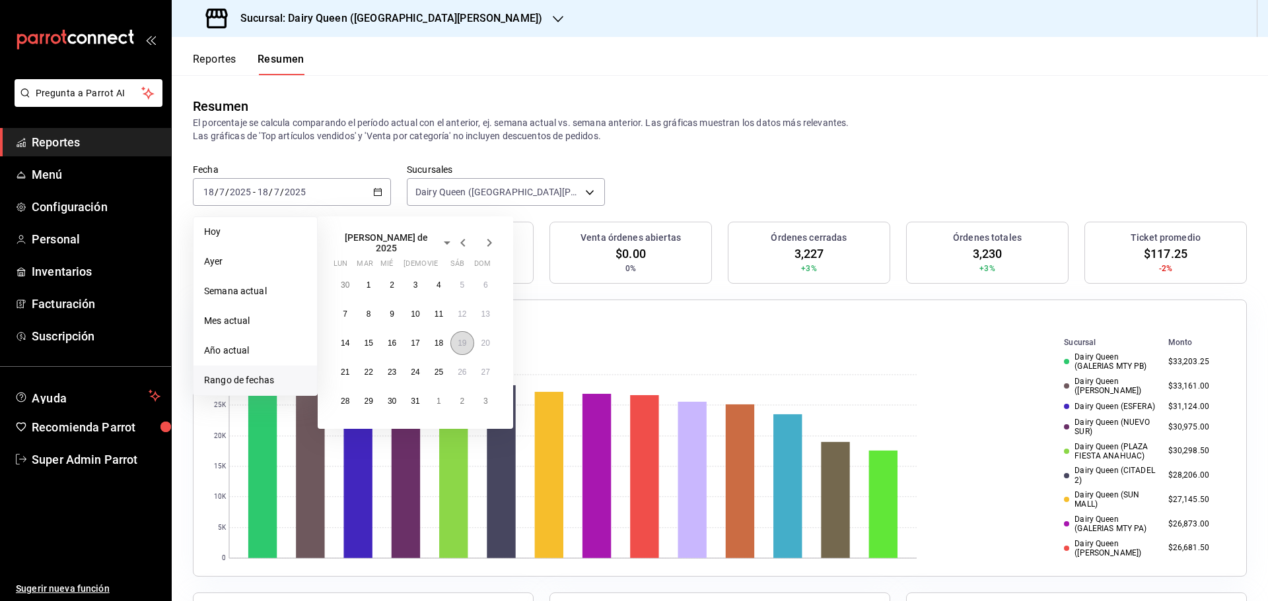
click at [452, 334] on button "19" at bounding box center [461, 343] width 23 height 24
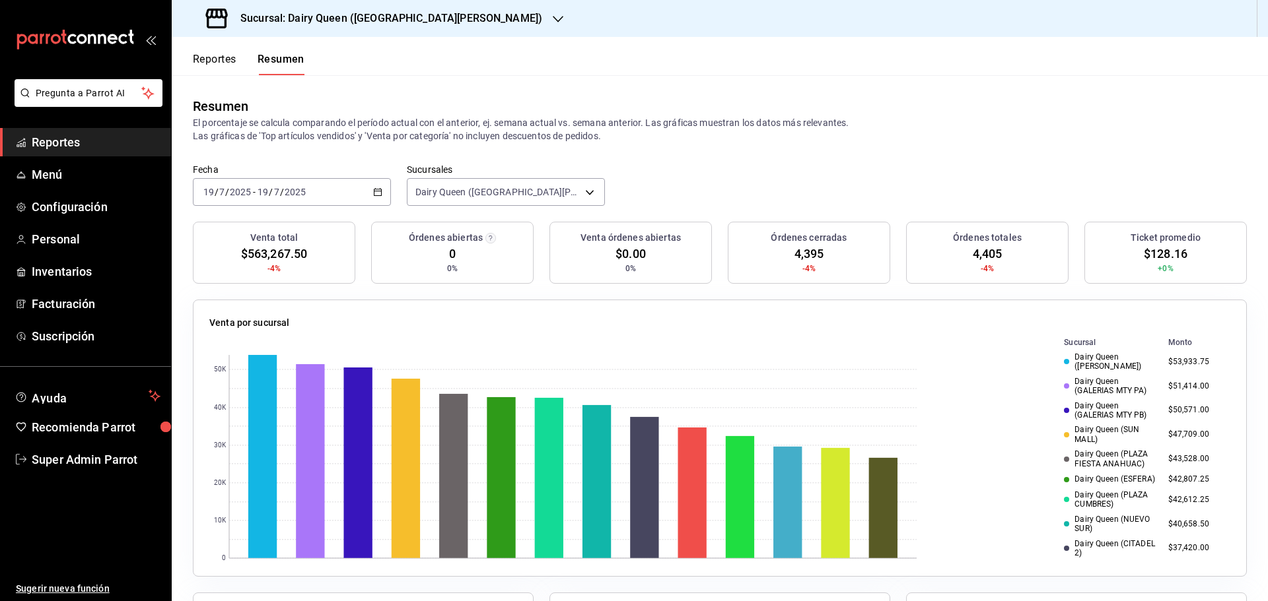
click at [799, 250] on span "4,395" at bounding box center [809, 254] width 30 height 18
click at [375, 188] on icon "button" at bounding box center [377, 191] width 9 height 9
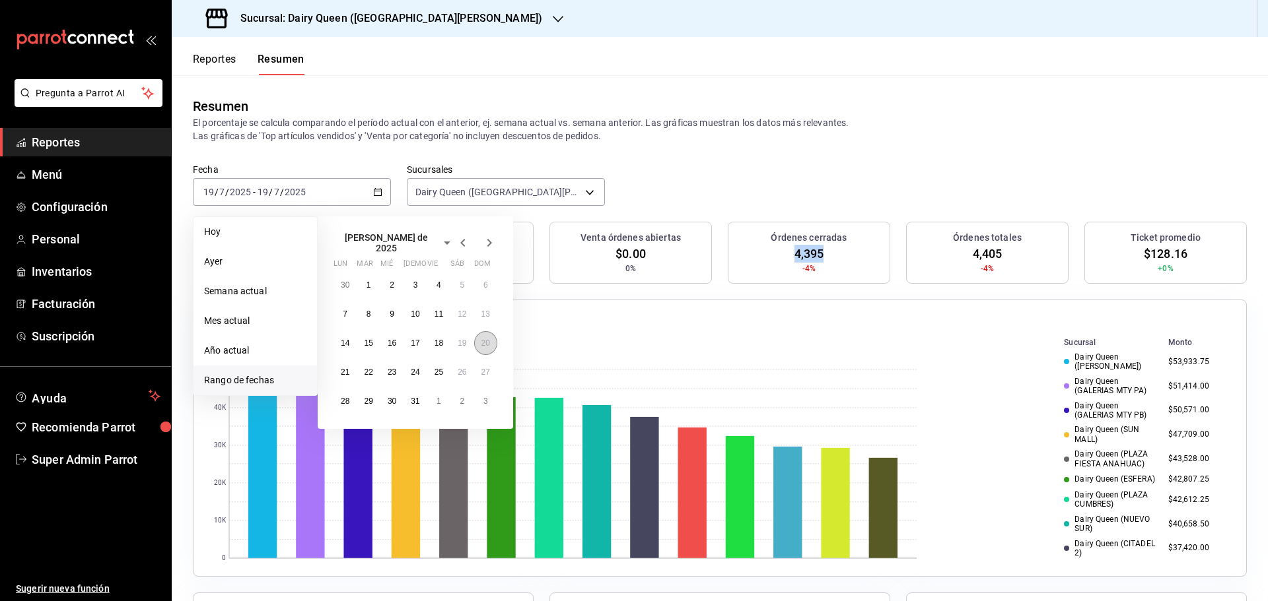
click at [480, 343] on button "20" at bounding box center [485, 343] width 23 height 24
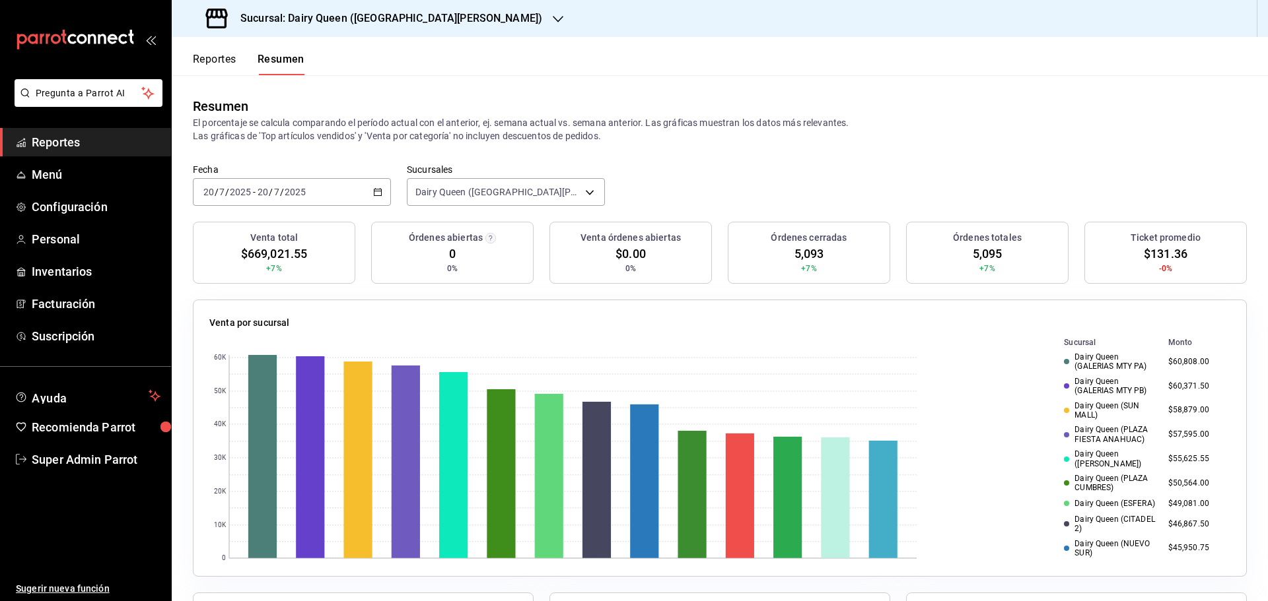
click at [794, 251] on span "5,093" at bounding box center [809, 254] width 30 height 18
click at [378, 189] on icon "button" at bounding box center [377, 191] width 9 height 9
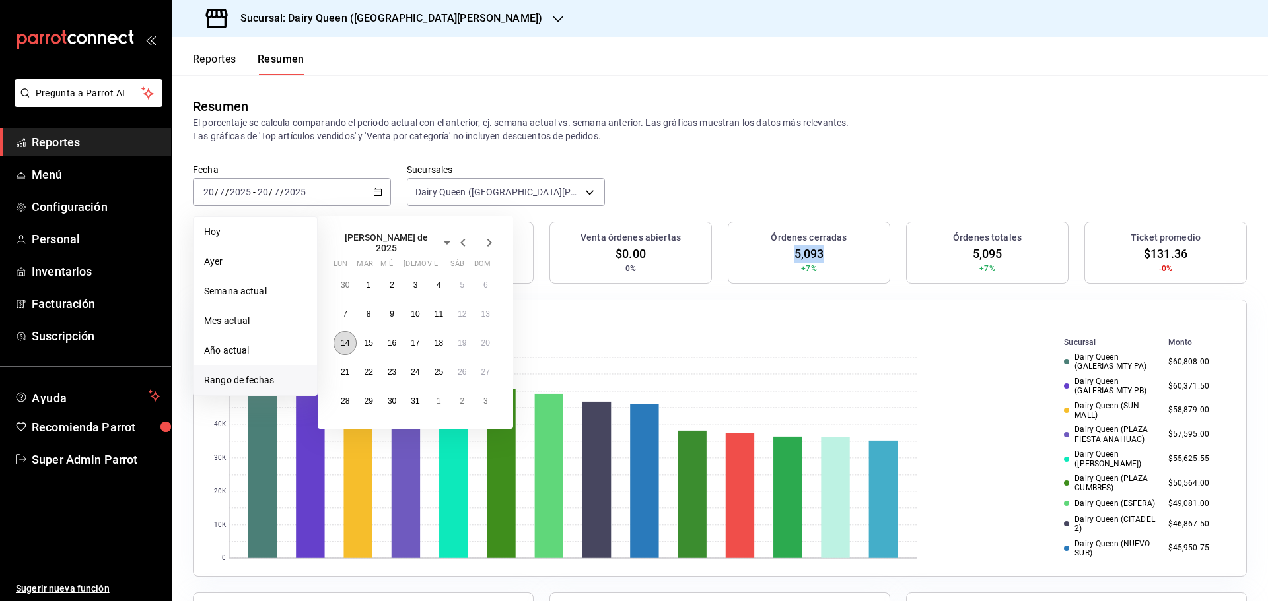
click at [345, 343] on abbr "14" at bounding box center [345, 343] width 9 height 9
click at [494, 333] on button "20" at bounding box center [485, 343] width 23 height 24
